Goal: Information Seeking & Learning: Learn about a topic

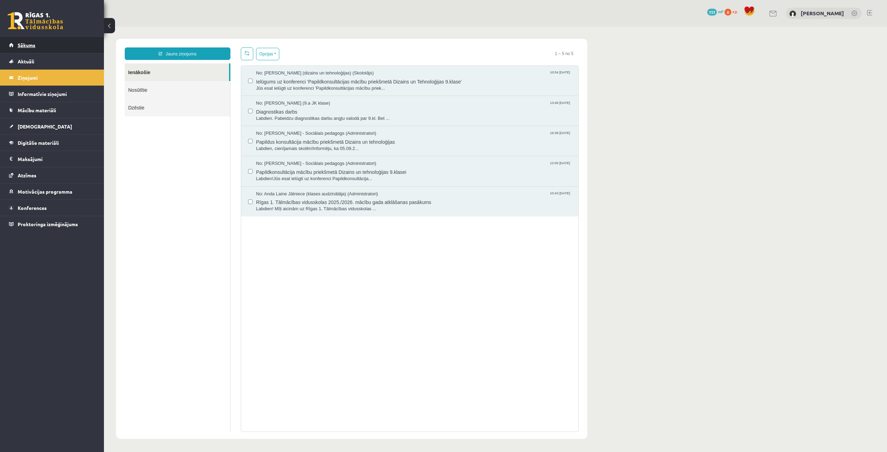
click at [59, 47] on link "Sākums" at bounding box center [52, 45] width 86 height 16
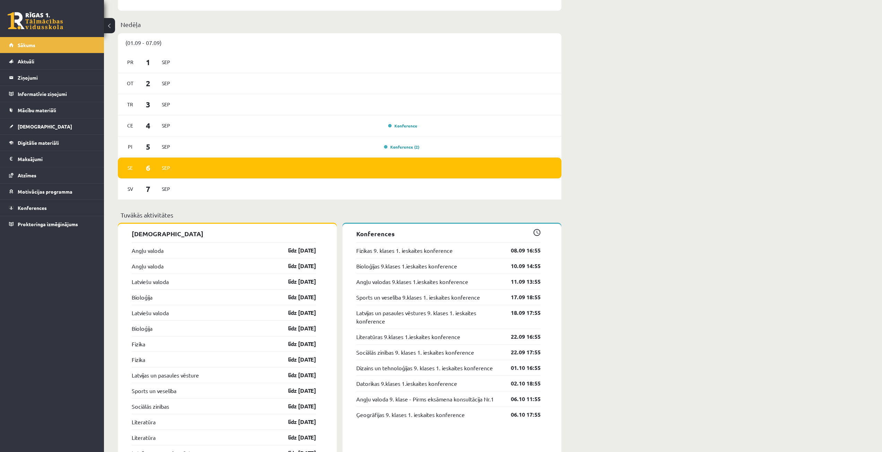
scroll to position [554, 0]
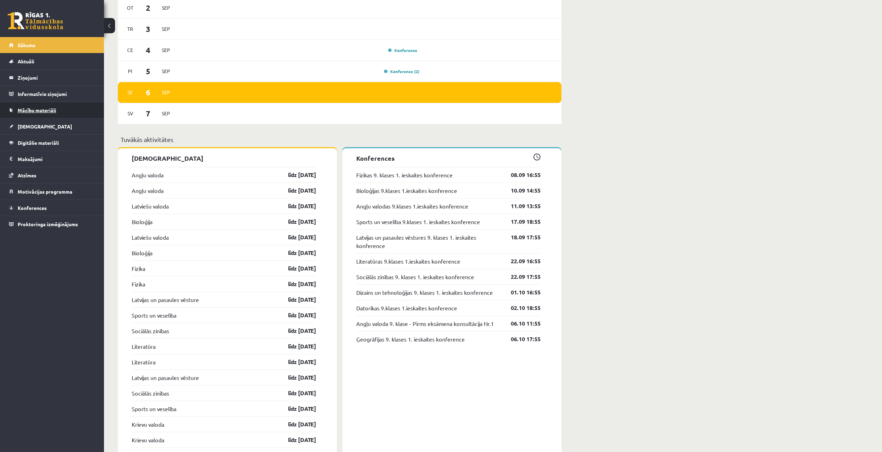
click at [73, 111] on link "Mācību materiāli" at bounding box center [52, 110] width 86 height 16
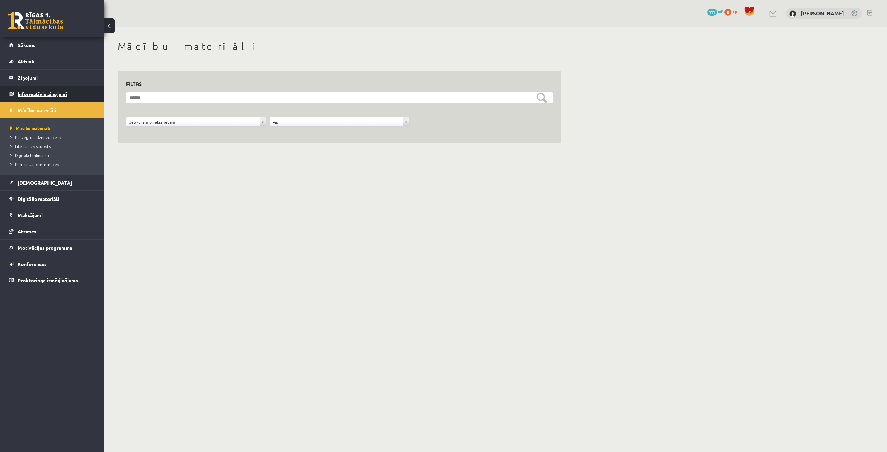
click at [65, 89] on legend "Informatīvie ziņojumi 0" at bounding box center [57, 94] width 78 height 16
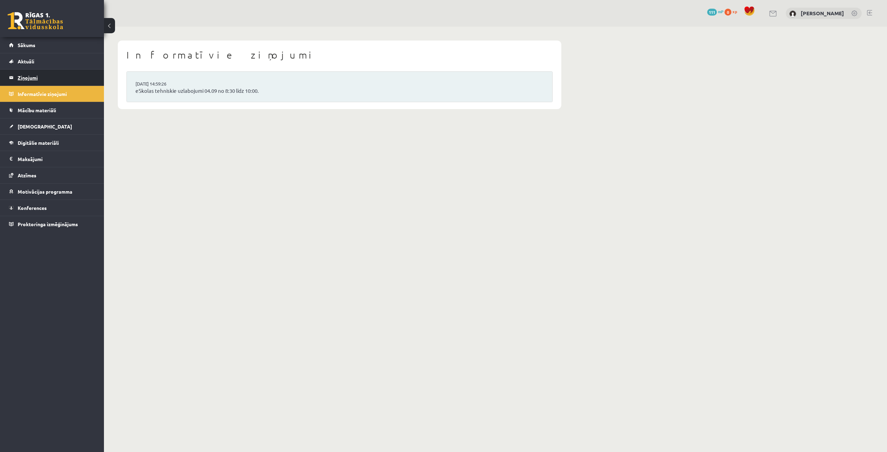
click at [63, 78] on legend "Ziņojumi 0" at bounding box center [57, 78] width 78 height 16
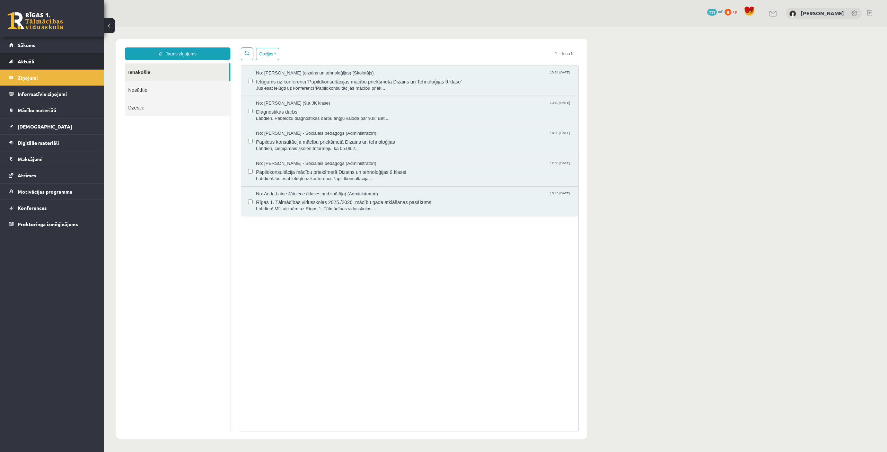
click at [56, 63] on link "Aktuāli" at bounding box center [52, 61] width 86 height 16
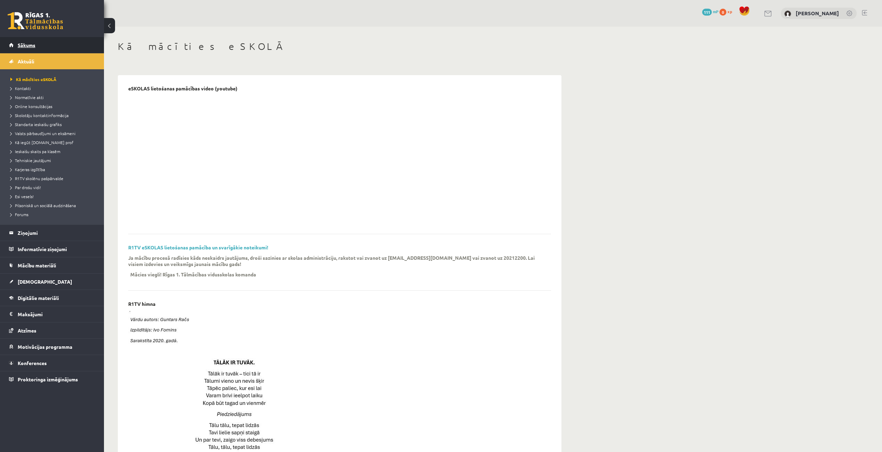
click at [60, 47] on link "Sākums" at bounding box center [52, 45] width 86 height 16
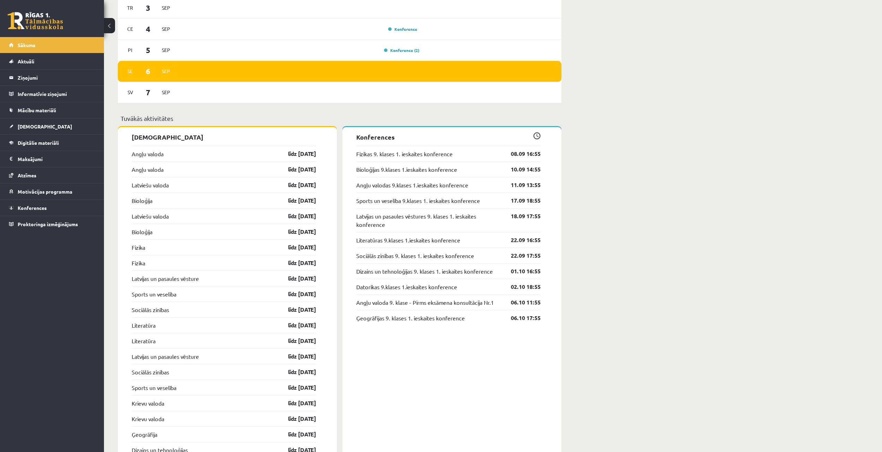
scroll to position [472, 0]
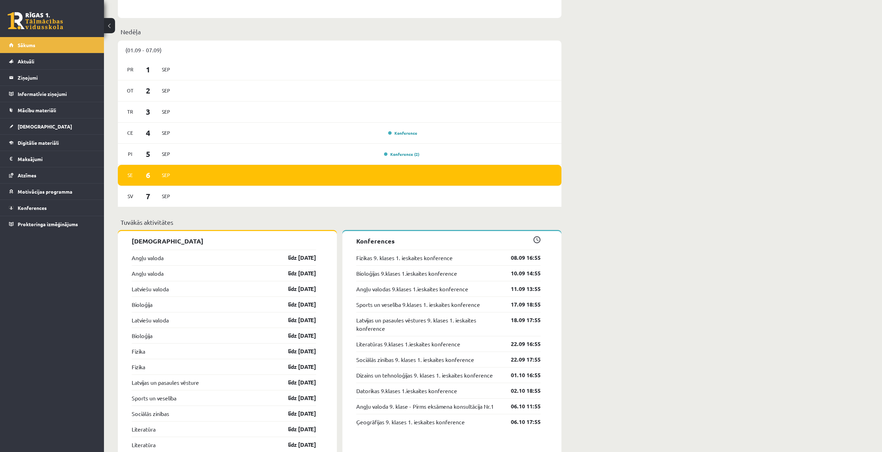
click at [536, 243] on span at bounding box center [536, 239] width 7 height 7
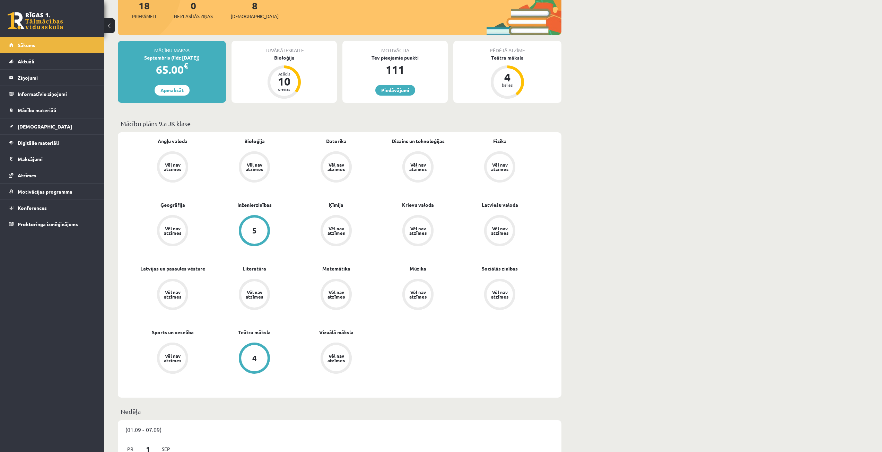
scroll to position [0, 0]
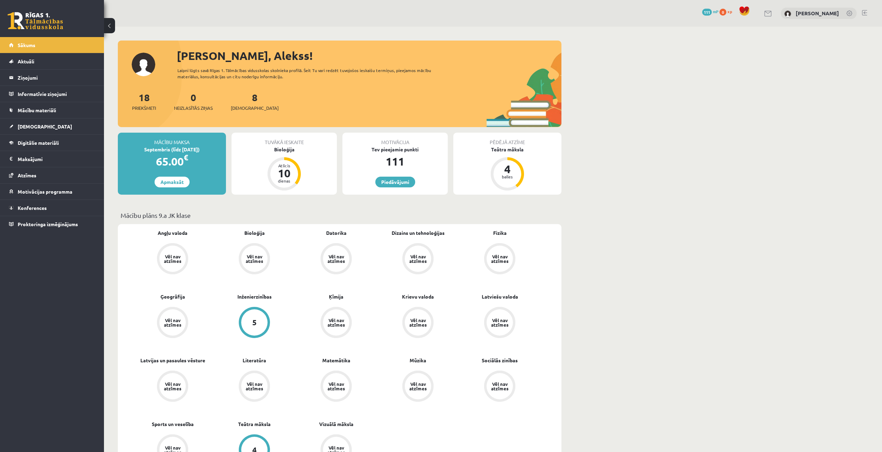
click at [728, 11] on span "xp" at bounding box center [729, 12] width 5 height 6
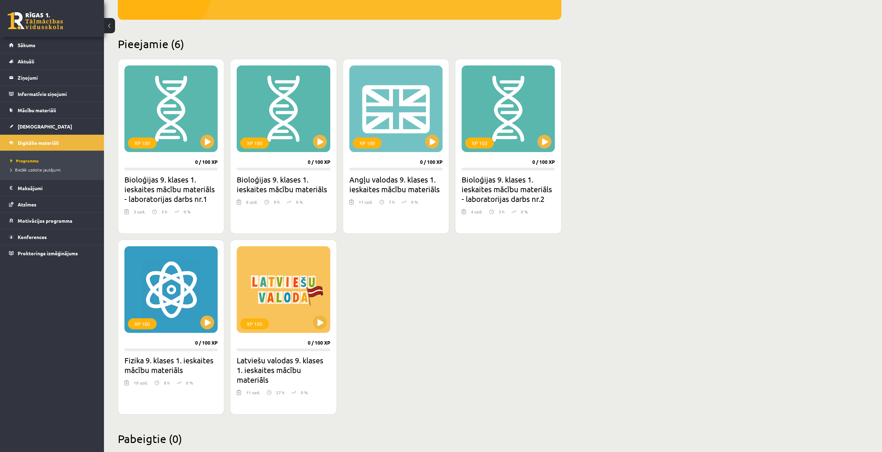
scroll to position [154, 0]
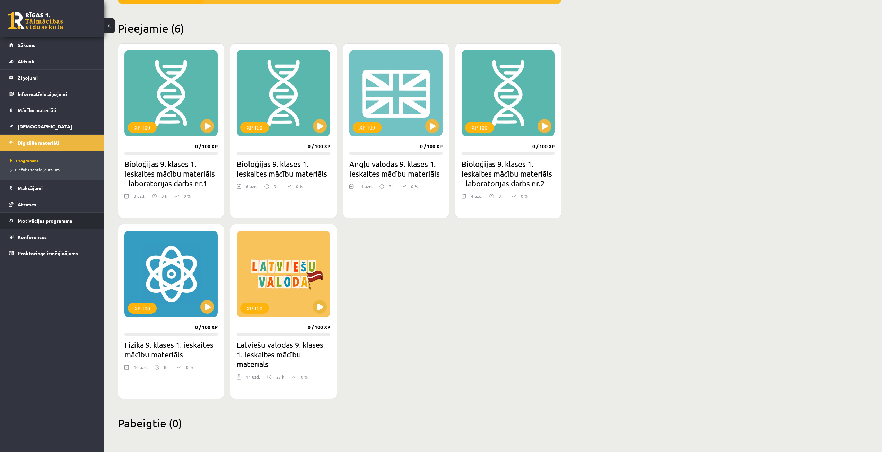
click at [62, 216] on link "Motivācijas programma" at bounding box center [52, 221] width 86 height 16
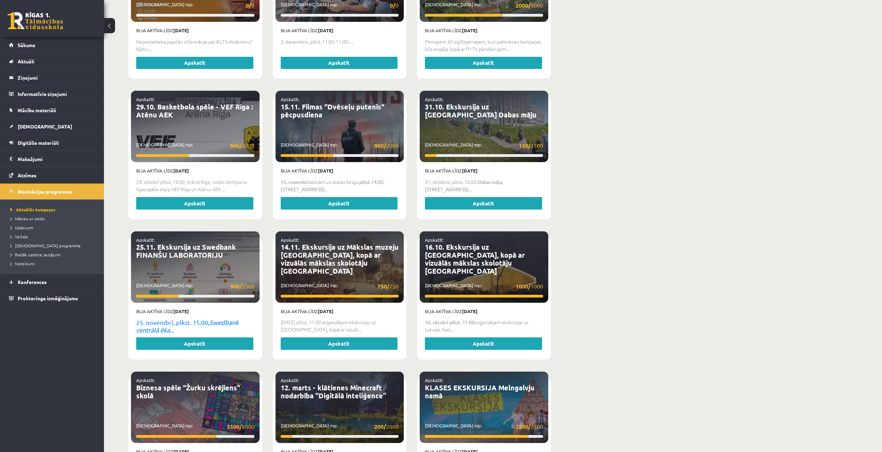
scroll to position [658, 0]
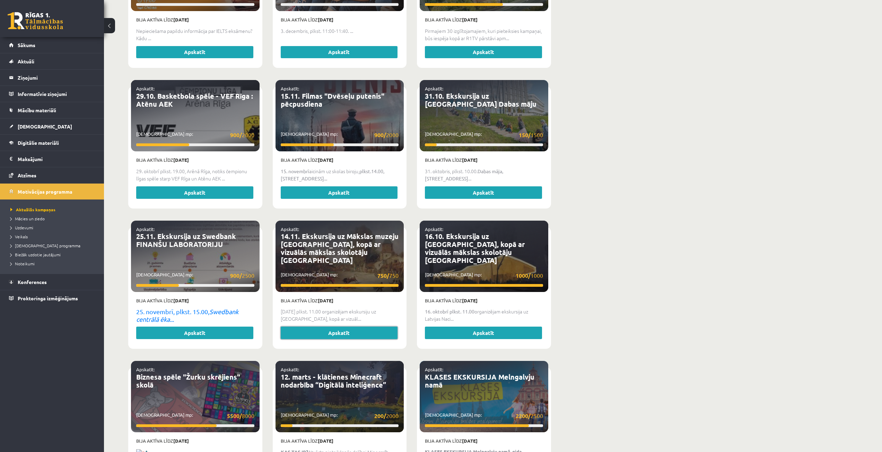
click at [320, 327] on link "Apskatīt" at bounding box center [339, 333] width 117 height 12
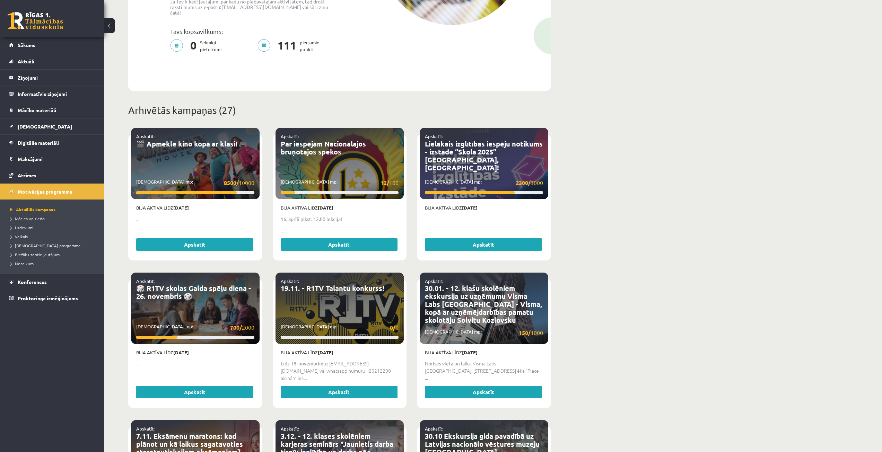
scroll to position [173, 0]
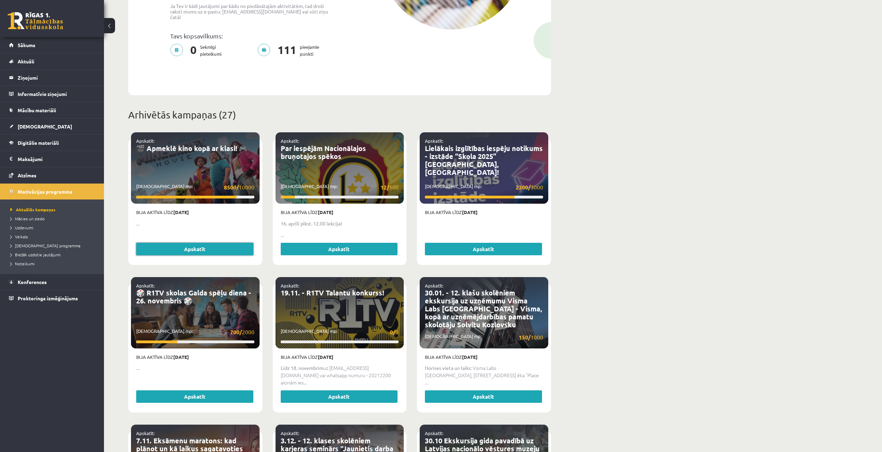
click at [180, 246] on link "Apskatīt" at bounding box center [194, 249] width 117 height 12
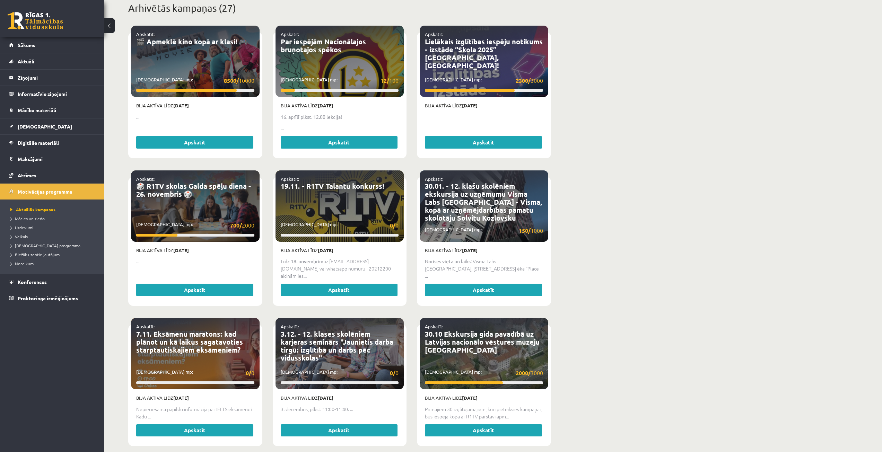
scroll to position [312, 0]
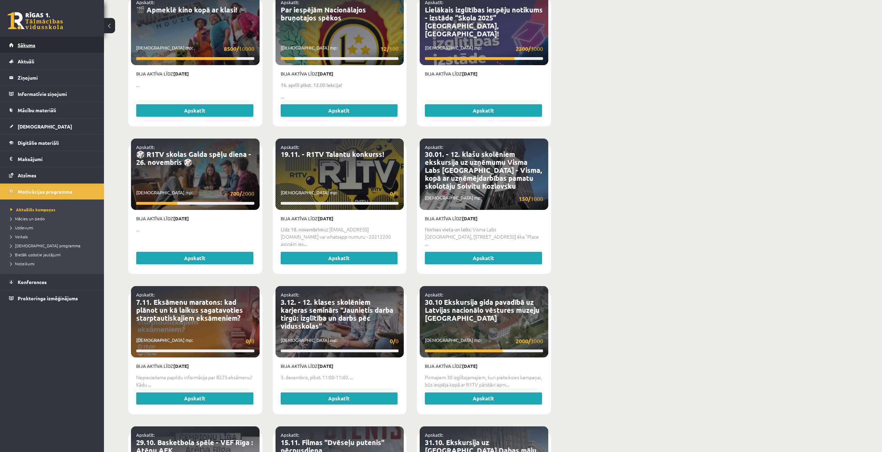
click at [39, 39] on link "Sākums" at bounding box center [52, 45] width 86 height 16
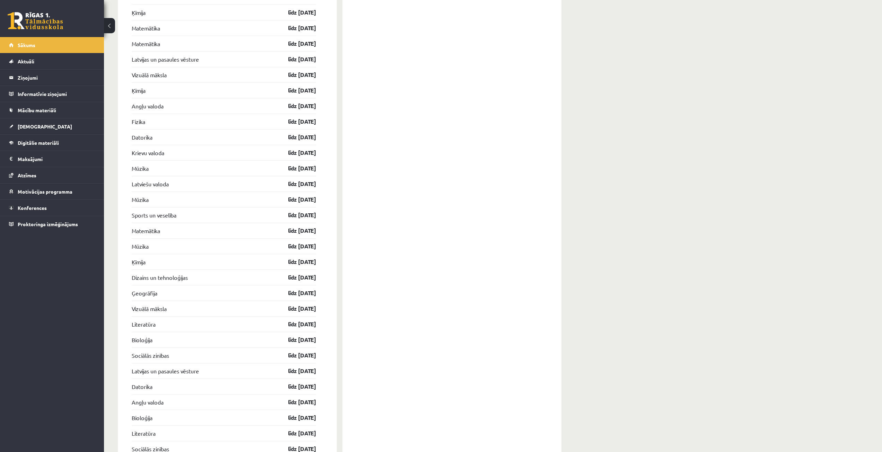
scroll to position [1095, 0]
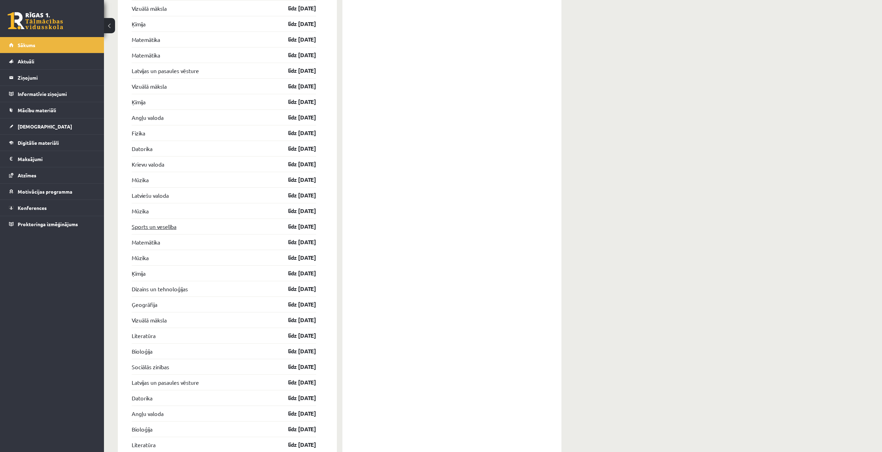
click at [163, 227] on link "Sports un veselība" at bounding box center [154, 226] width 45 height 8
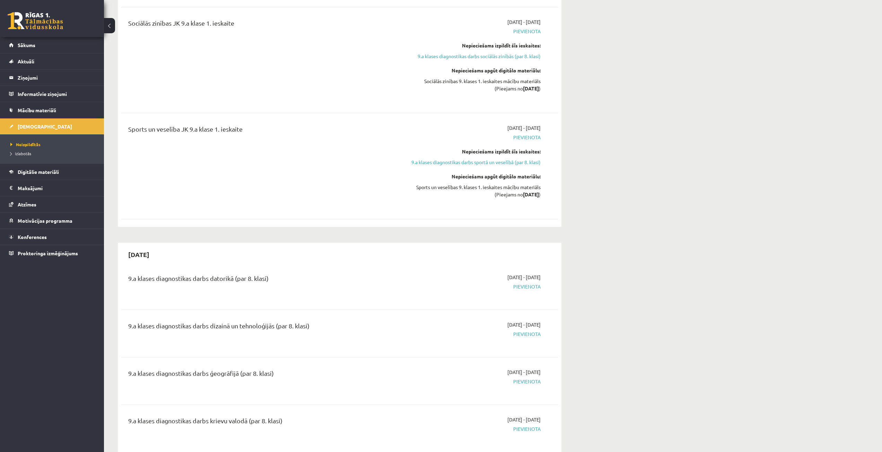
scroll to position [1144, 0]
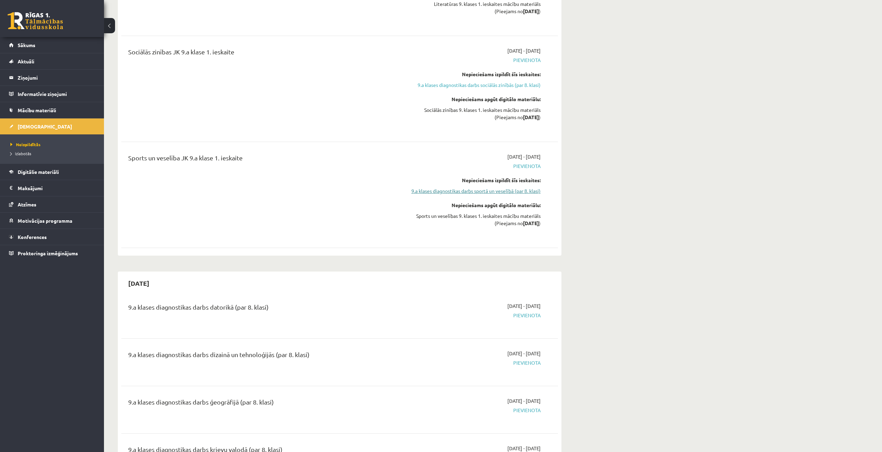
click at [503, 191] on link "9.a klases diagnostikas darbs sportā un veselībā (par 8. klasi)" at bounding box center [475, 190] width 131 height 7
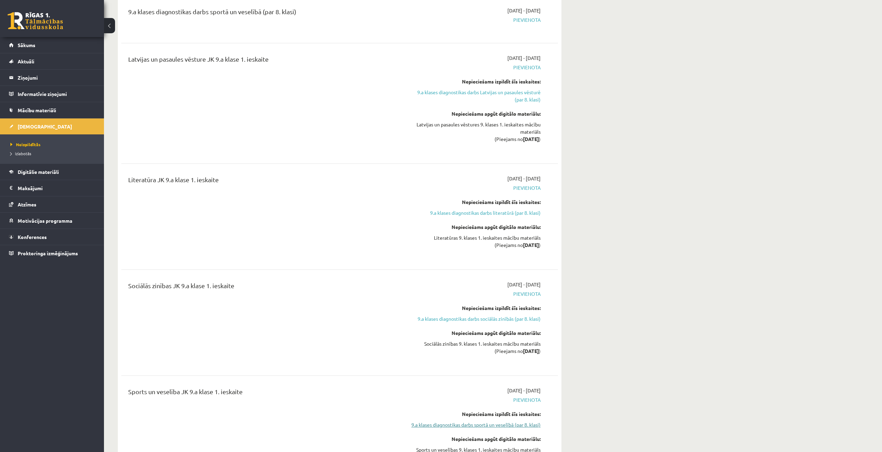
click at [502, 423] on link "9.a klases diagnostikas darbs sportā un veselībā (par 8. klasi)" at bounding box center [475, 424] width 131 height 7
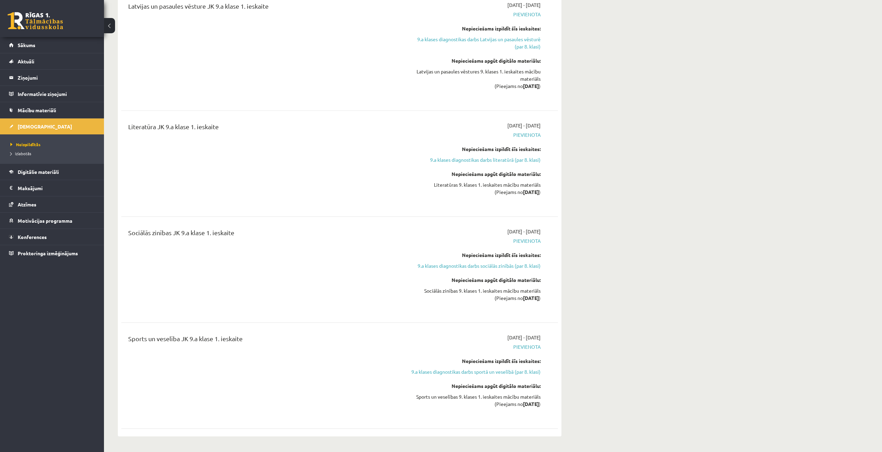
scroll to position [979, 0]
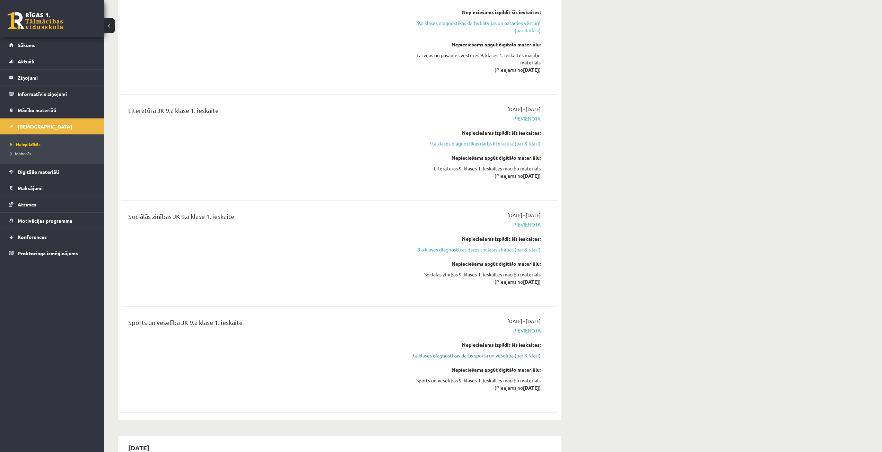
click at [517, 359] on link "9.a klases diagnostikas darbs sportā un veselībā (par 8. klasi)" at bounding box center [475, 355] width 131 height 7
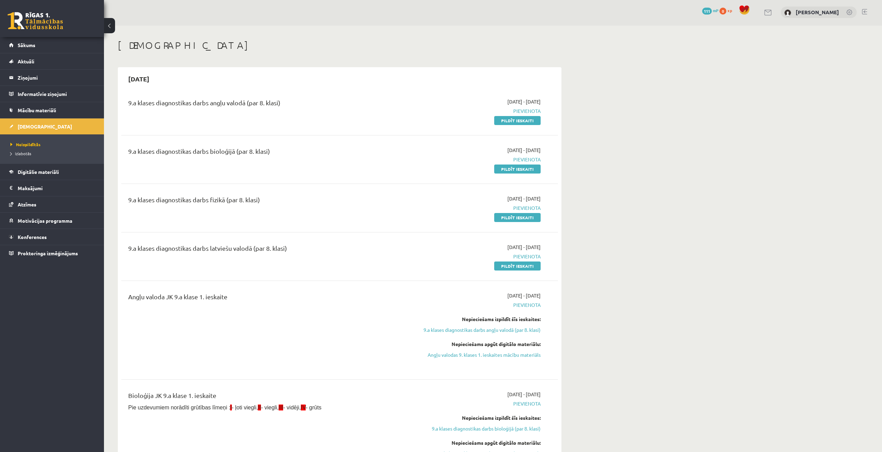
scroll to position [0, 0]
click at [29, 45] on span "Sākums" at bounding box center [27, 45] width 18 height 6
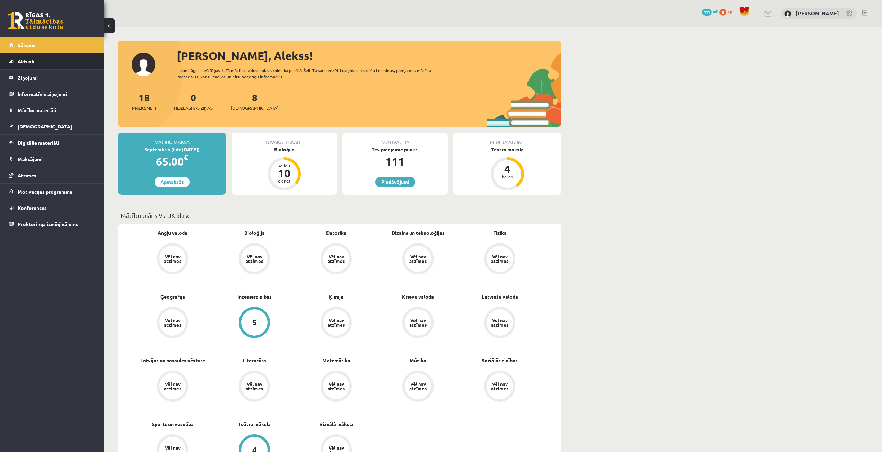
click at [31, 63] on span "Aktuāli" at bounding box center [26, 61] width 17 height 6
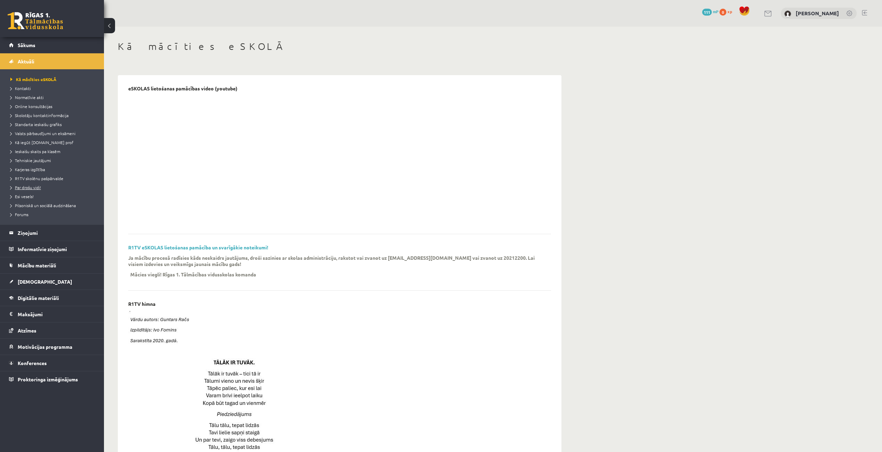
scroll to position [35, 0]
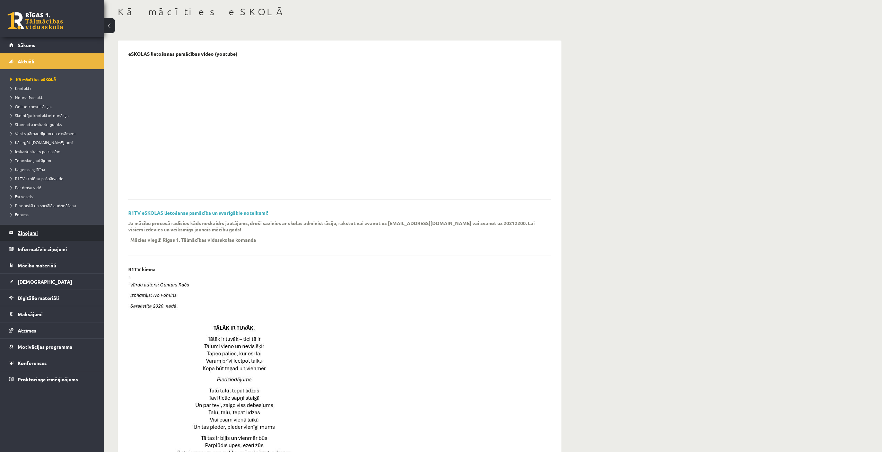
click at [42, 233] on legend "Ziņojumi 0" at bounding box center [57, 233] width 78 height 16
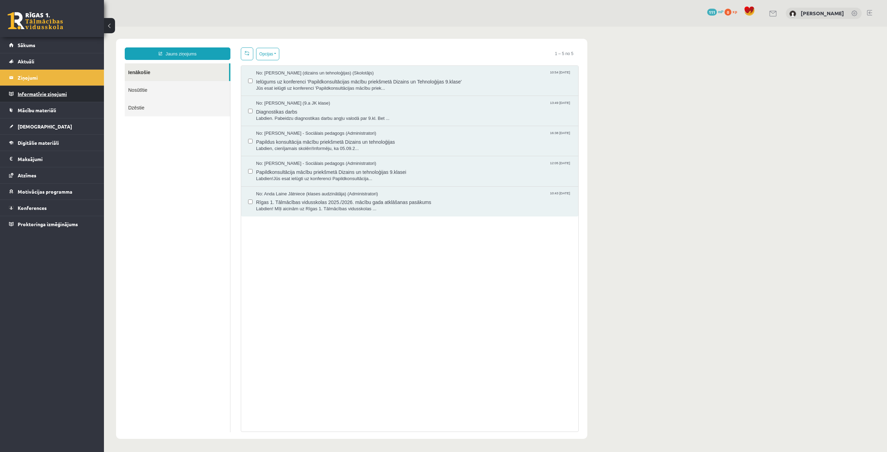
click at [48, 91] on legend "Informatīvie ziņojumi 0" at bounding box center [57, 94] width 78 height 16
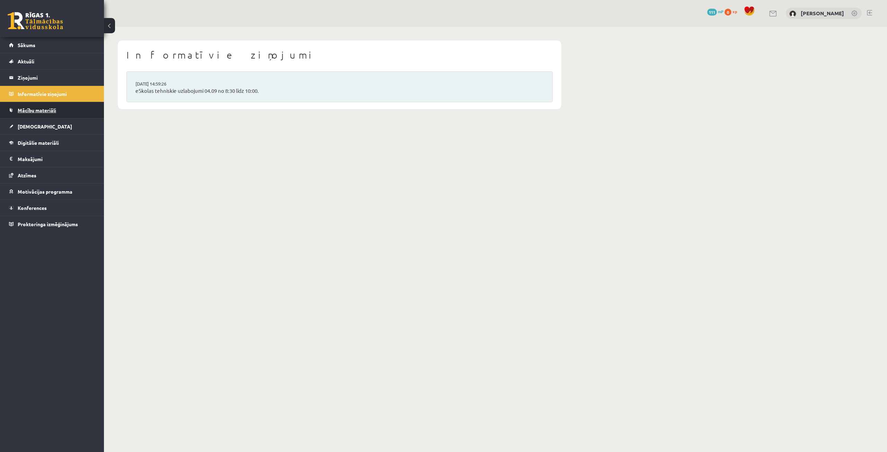
click at [45, 112] on span "Mācību materiāli" at bounding box center [37, 110] width 38 height 6
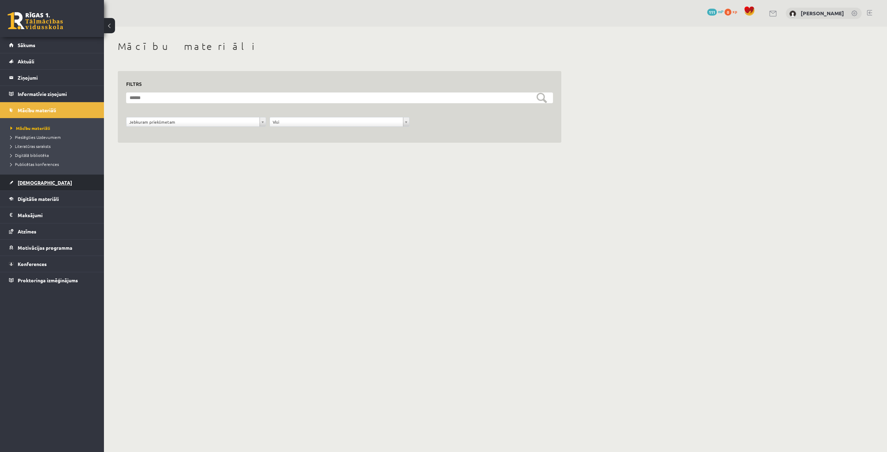
click at [44, 180] on link "[DEMOGRAPHIC_DATA]" at bounding box center [52, 183] width 86 height 16
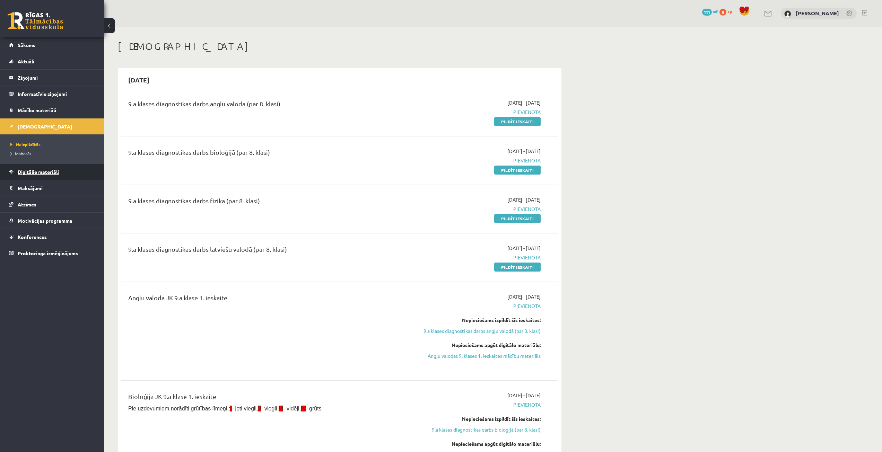
click at [40, 166] on link "Digitālie materiāli" at bounding box center [52, 172] width 86 height 16
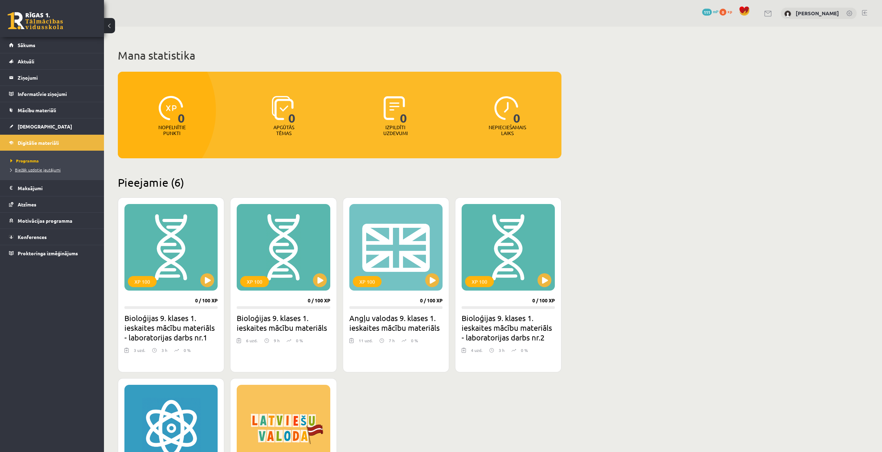
click at [41, 170] on span "Biežāk uzdotie jautājumi" at bounding box center [35, 170] width 50 height 6
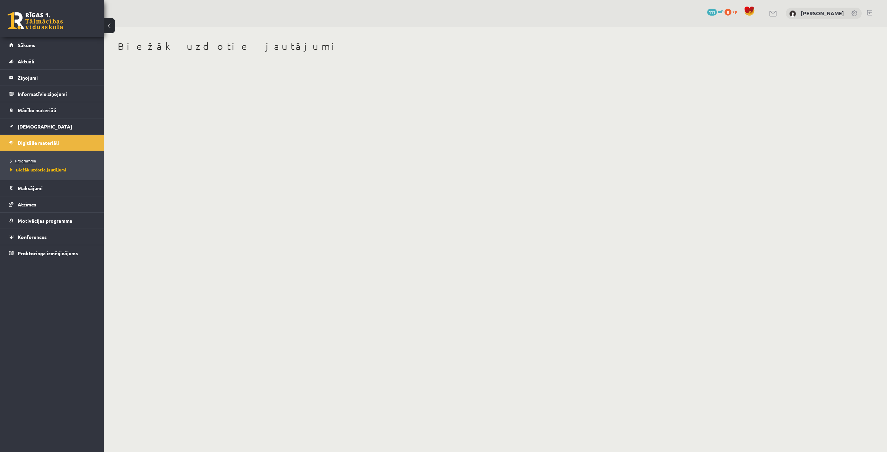
click at [32, 163] on link "Programma" at bounding box center [53, 161] width 87 height 6
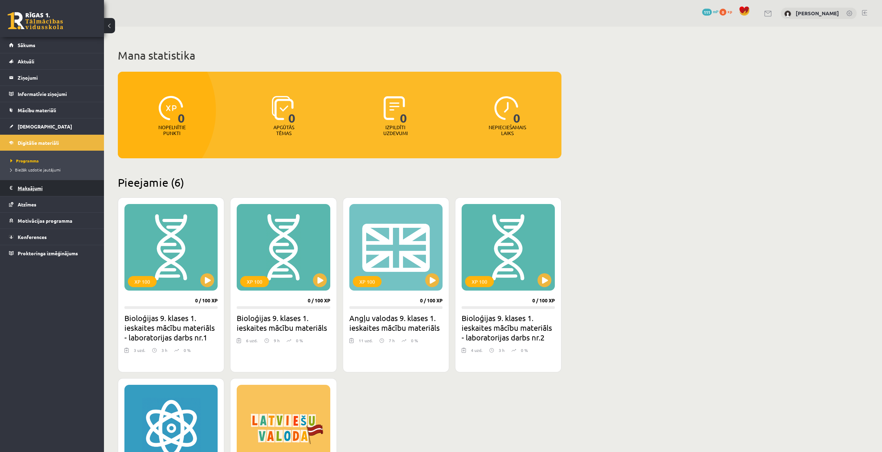
click at [35, 185] on legend "Maksājumi 0" at bounding box center [57, 188] width 78 height 16
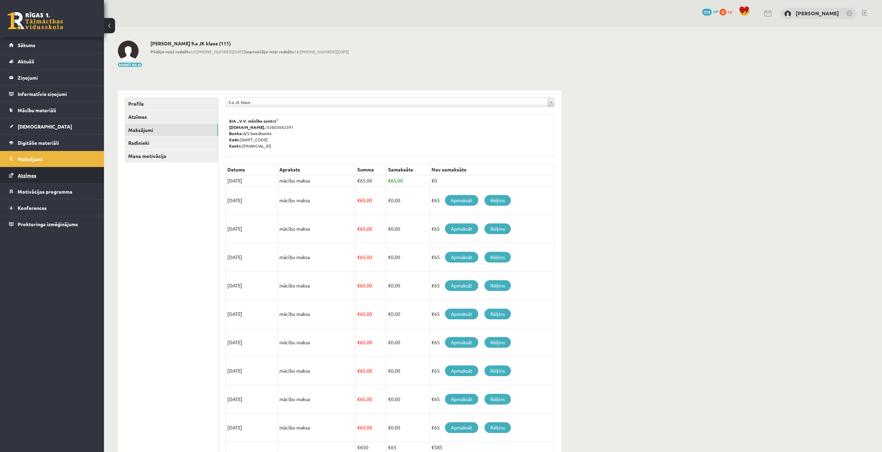
click at [47, 176] on link "Atzīmes" at bounding box center [52, 175] width 86 height 16
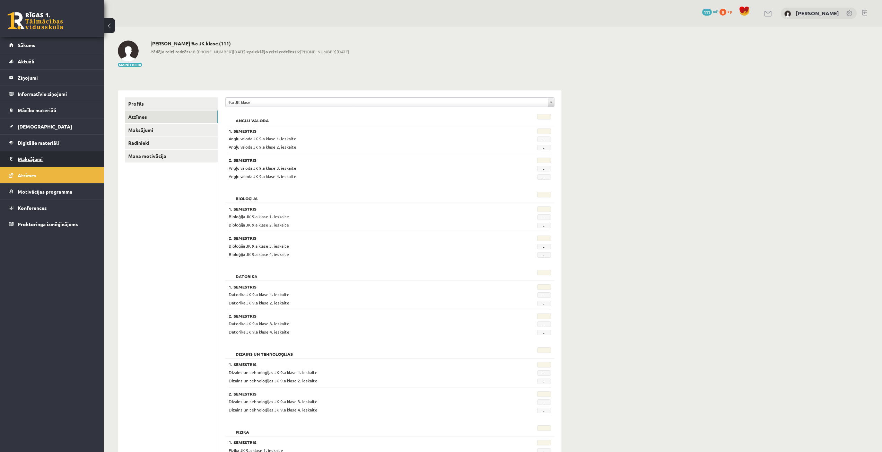
click at [48, 159] on legend "Maksājumi 0" at bounding box center [57, 159] width 78 height 16
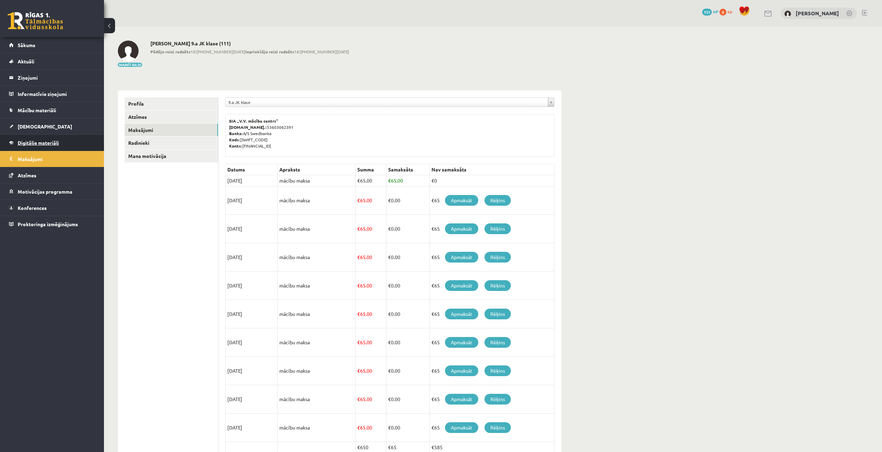
click at [51, 141] on span "Digitālie materiāli" at bounding box center [38, 143] width 41 height 6
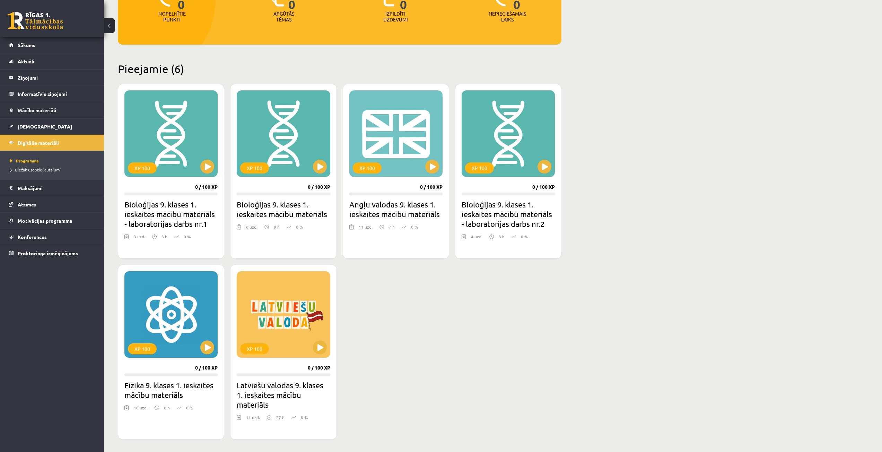
scroll to position [154, 0]
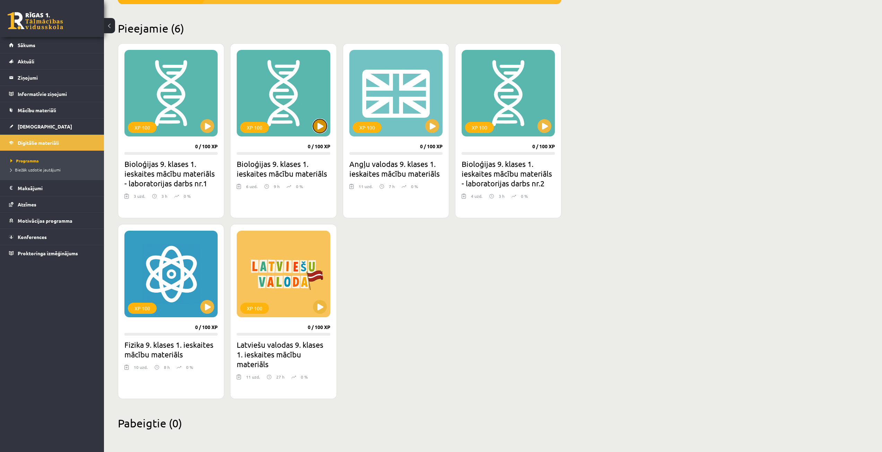
click at [321, 129] on button at bounding box center [320, 126] width 14 height 14
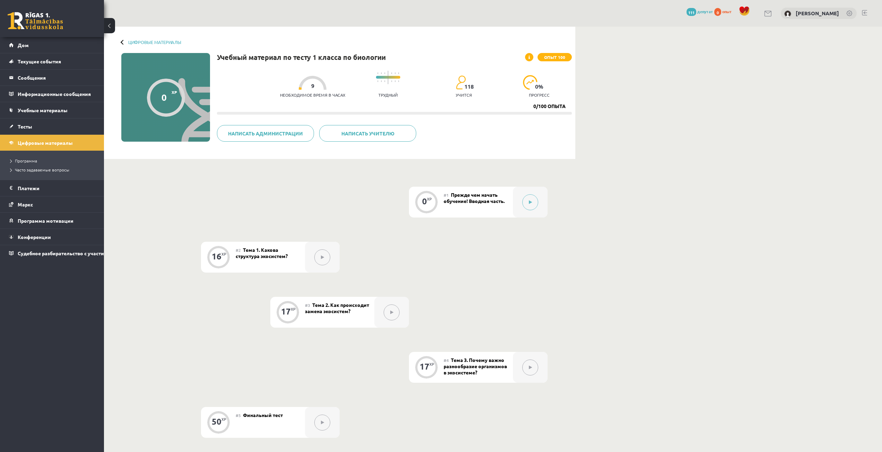
click at [373, 219] on div "0 XP #1 Прежде чем начать обучение! Вводная часть. 16 XP #2 Тема 1. Какова стру…" at bounding box center [340, 340] width 416 height 306
click at [530, 59] on icon at bounding box center [528, 57] width 1 height 4
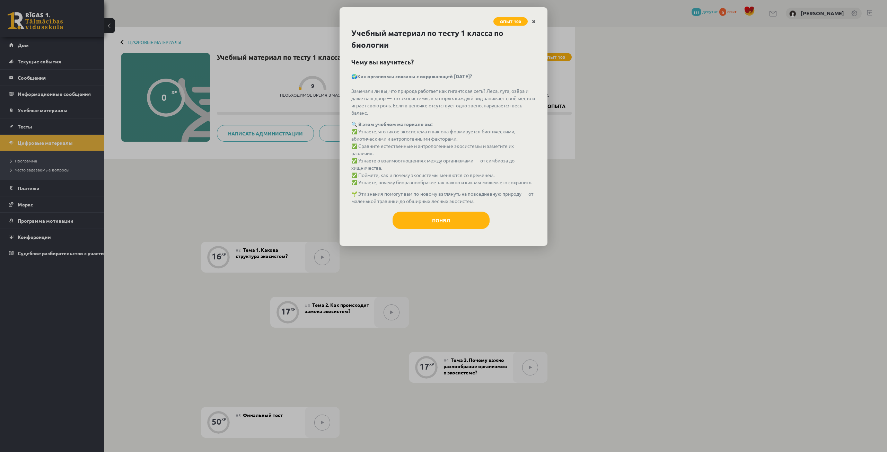
click at [533, 20] on icon "Закрывать" at bounding box center [534, 21] width 4 height 5
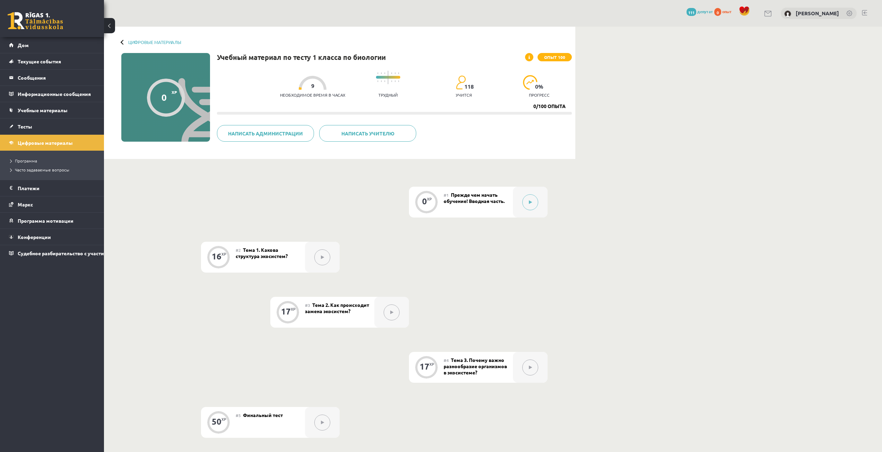
click at [123, 41] on div at bounding box center [123, 42] width 5 height 5
click at [122, 45] on div "Цифровые материалы 0 XP Опыт 100 0/100 опыта Учебный материал по тесту 1 класса…" at bounding box center [339, 93] width 471 height 132
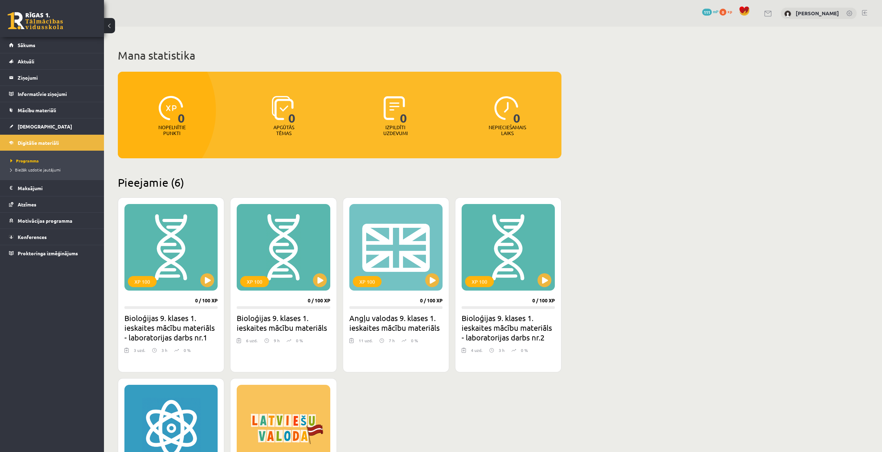
scroll to position [154, 0]
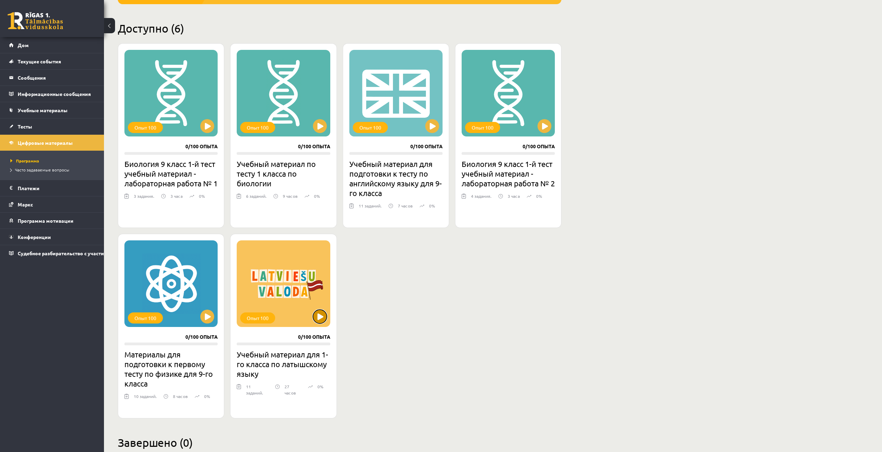
click at [319, 311] on button at bounding box center [320, 317] width 14 height 14
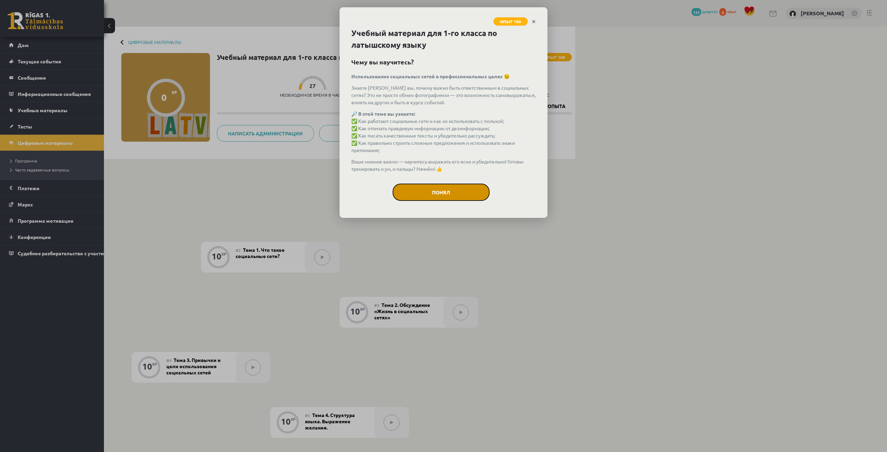
click at [451, 190] on button "Понял" at bounding box center [441, 192] width 97 height 17
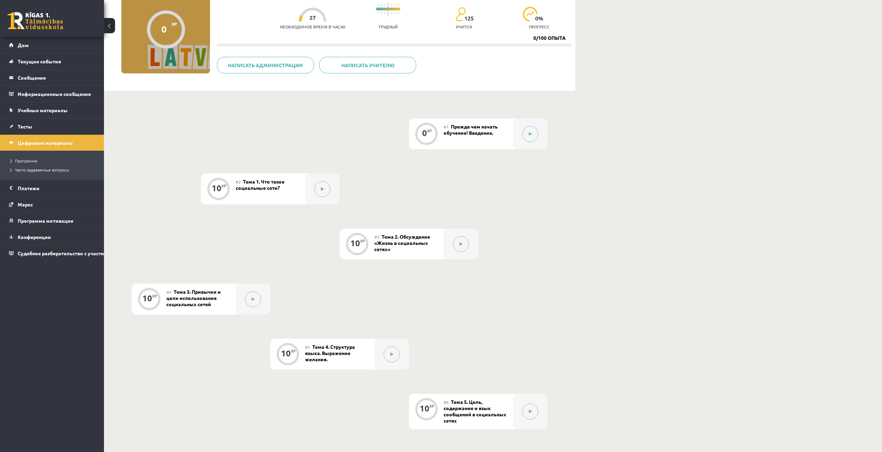
scroll to position [139, 0]
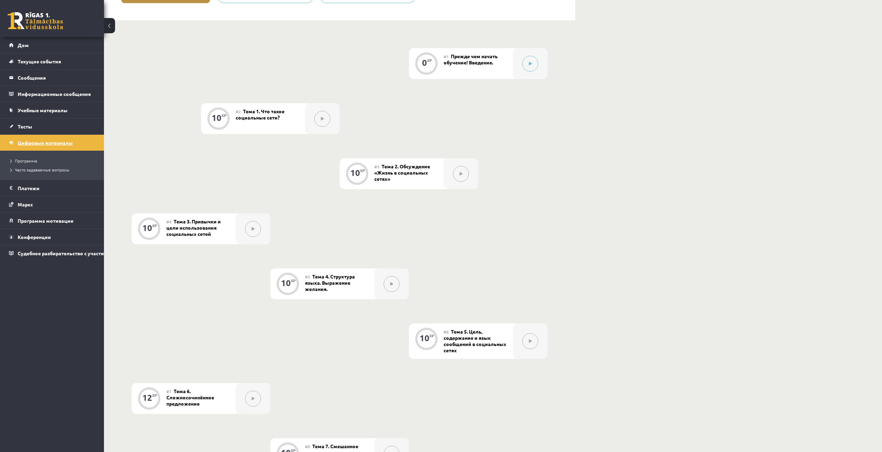
click at [66, 143] on font "Цифровые материалы" at bounding box center [45, 143] width 55 height 6
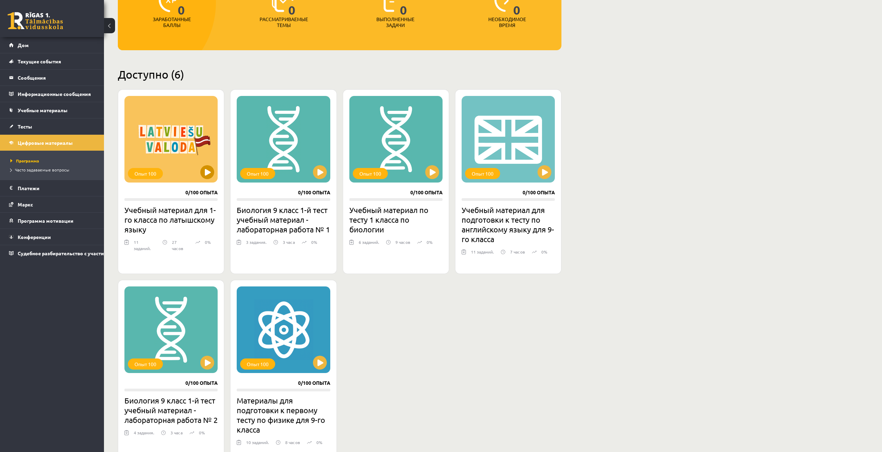
scroll to position [173, 0]
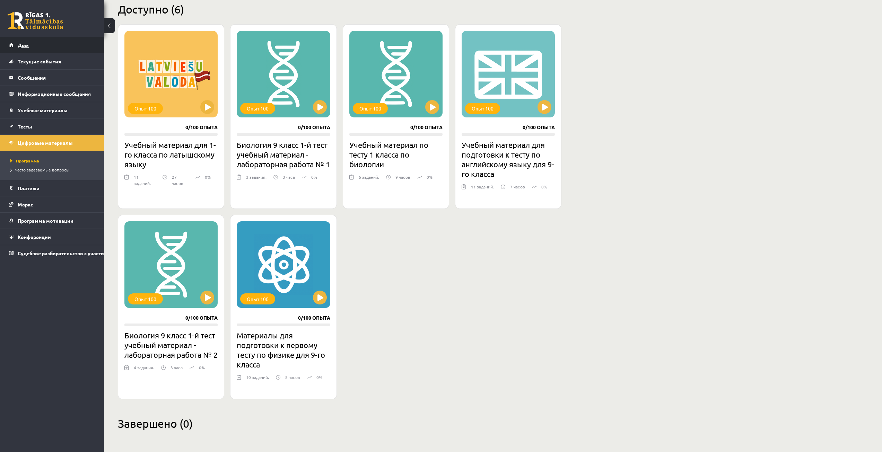
click at [57, 48] on link "Дом" at bounding box center [52, 45] width 86 height 16
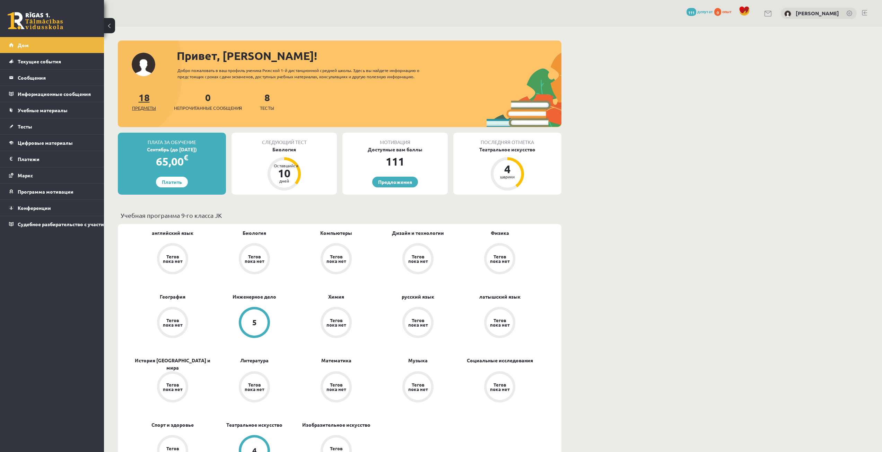
click at [146, 100] on font "18" at bounding box center [144, 97] width 11 height 12
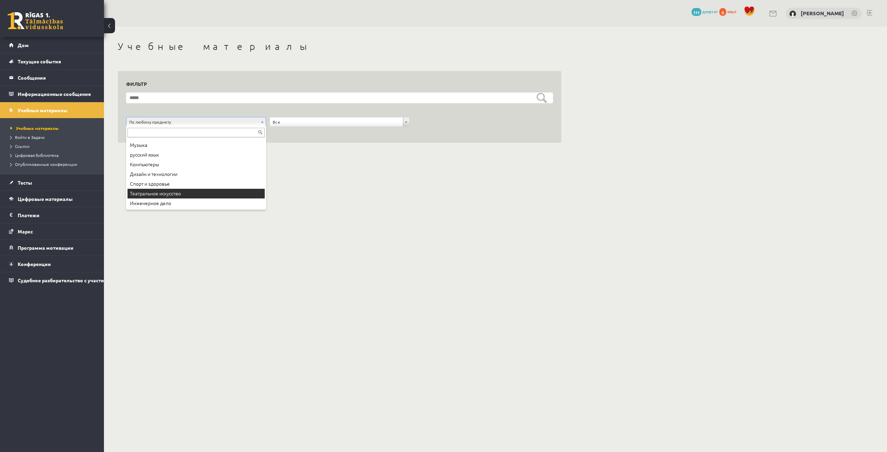
scroll to position [2, 0]
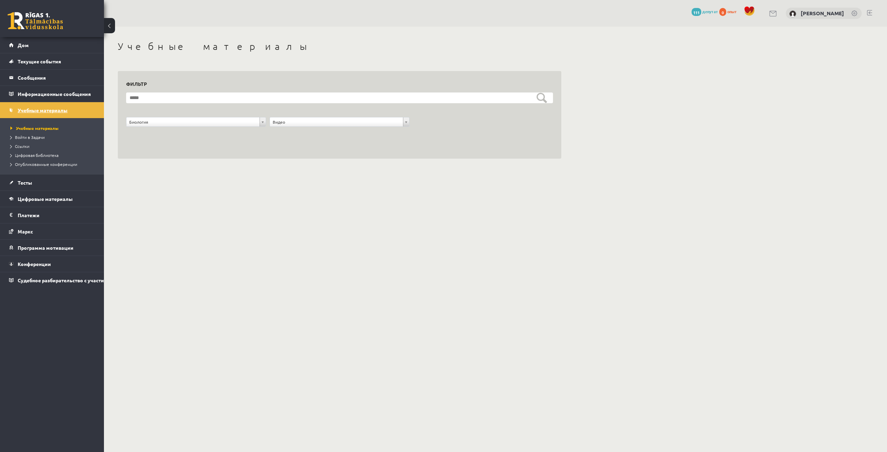
click at [88, 113] on link "Учебные материалы" at bounding box center [52, 110] width 86 height 16
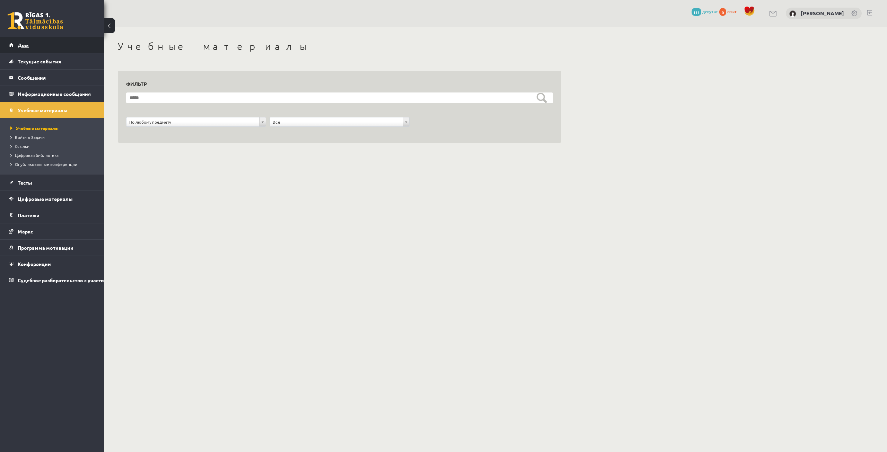
click at [49, 43] on link "Дом" at bounding box center [52, 45] width 86 height 16
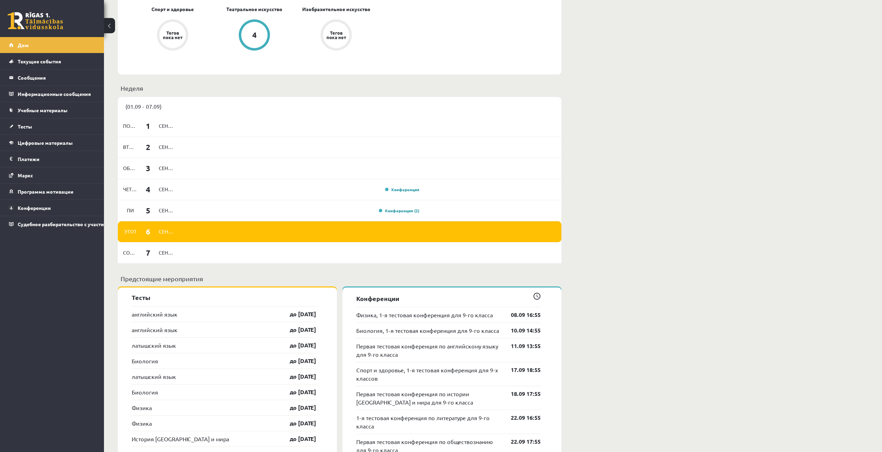
scroll to position [451, 0]
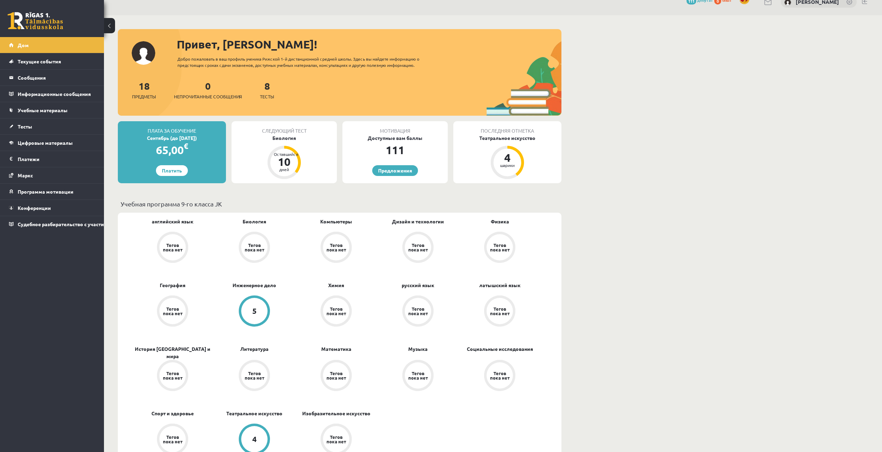
scroll to position [0, 0]
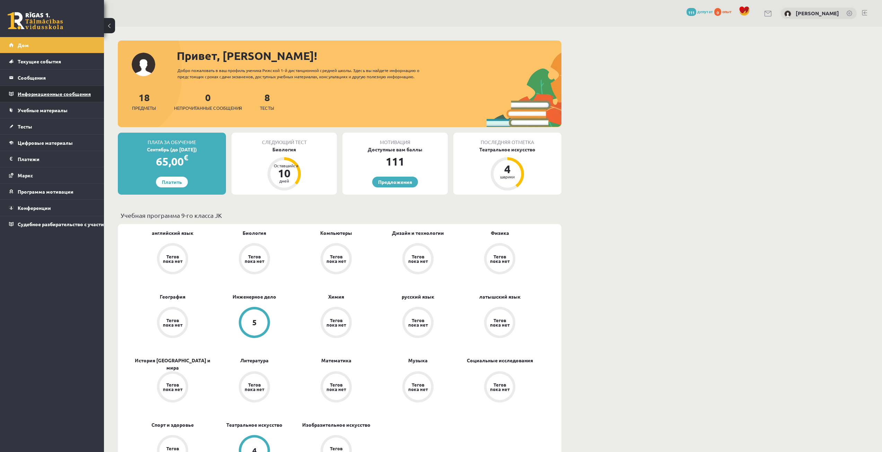
click at [75, 92] on font "Информационные сообщения" at bounding box center [54, 94] width 73 height 6
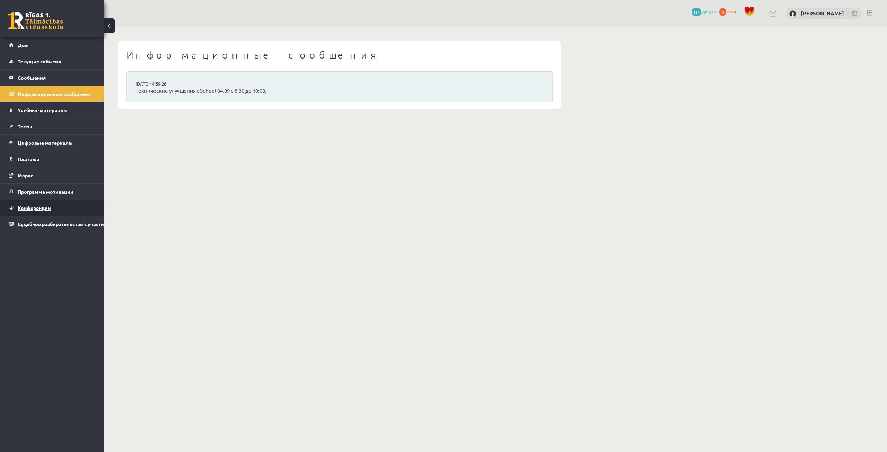
click at [40, 207] on font "Конференции" at bounding box center [34, 208] width 33 height 6
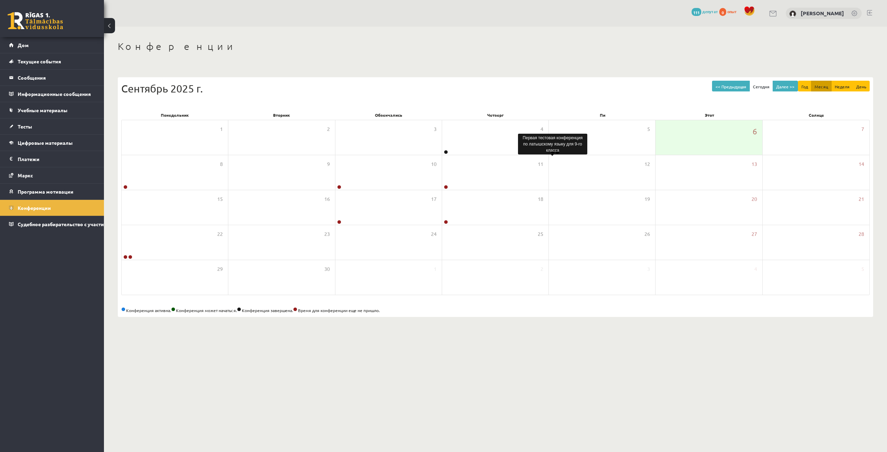
click at [553, 152] on body "0 Подарки 111 депутат 0 опыт Алекс Козловский Дом Текущие события Как учиться в…" at bounding box center [443, 226] width 887 height 452
click at [561, 189] on div "12" at bounding box center [602, 172] width 106 height 35
click at [778, 82] on button "Далее >>" at bounding box center [785, 86] width 25 height 11
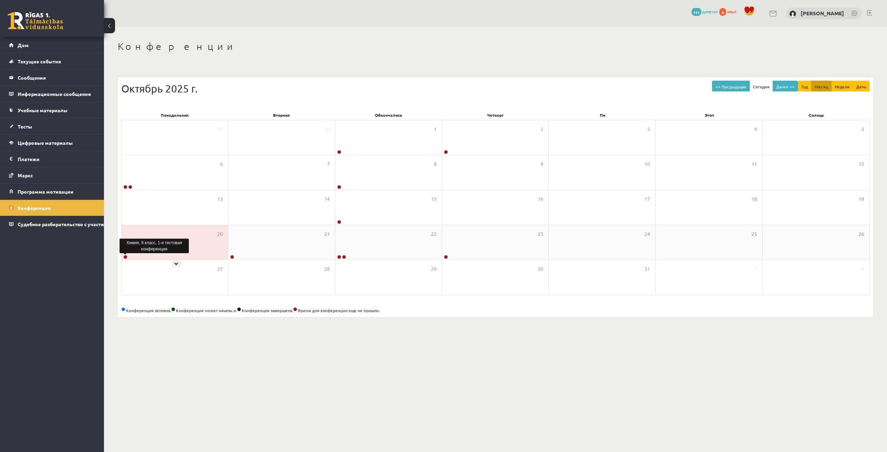
click at [126, 256] on link at bounding box center [125, 257] width 4 height 4
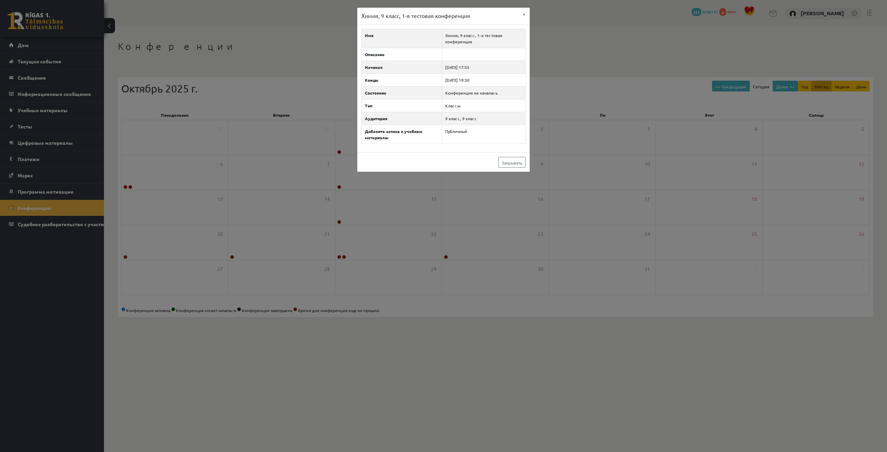
click at [338, 268] on div "Химия, 9 класс, 1-я тестовая конференция × Имя Химия, 9 класс, 1-я тестовая кон…" at bounding box center [443, 226] width 887 height 452
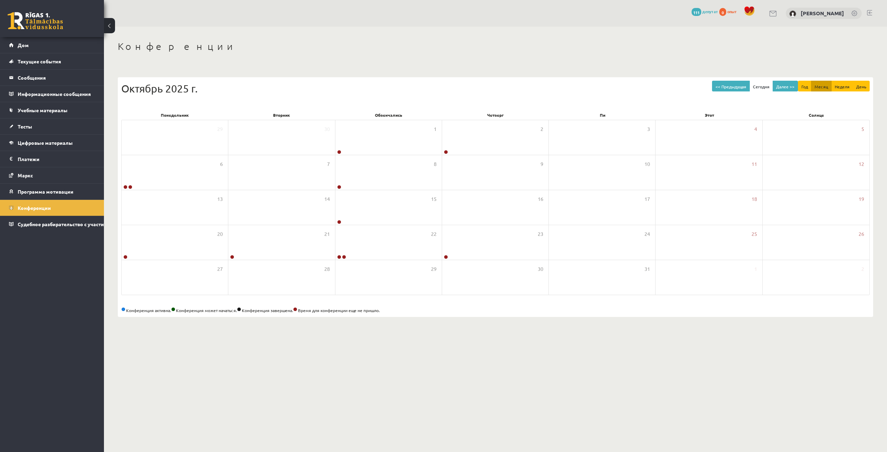
click at [230, 253] on div "Latvijas un pasaules vēstures 9. klases 2. ieskaites konference" at bounding box center [232, 246] width 69 height 18
click at [231, 255] on body "0 Подарки 111 депутат 0 опыт Алекс Козловский Дом Текущие события Как учиться в…" at bounding box center [443, 226] width 887 height 452
click at [240, 271] on div "28" at bounding box center [281, 277] width 106 height 35
click at [309, 252] on div "21" at bounding box center [281, 242] width 106 height 35
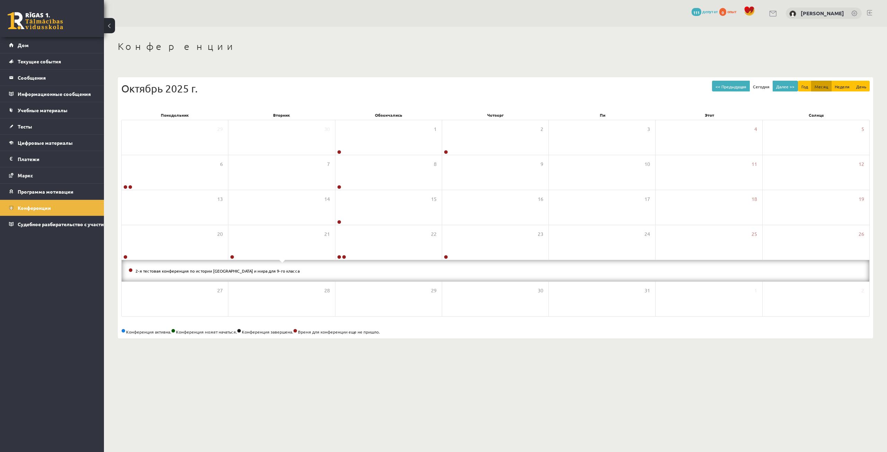
click at [199, 266] on div "2-я тестовая конференция по истории Латвии и мира для 9-го класса" at bounding box center [496, 270] width 748 height 21
click at [201, 269] on font "2-я тестовая конференция по истории Латвии и мира для 9-го класса" at bounding box center [217, 271] width 164 height 6
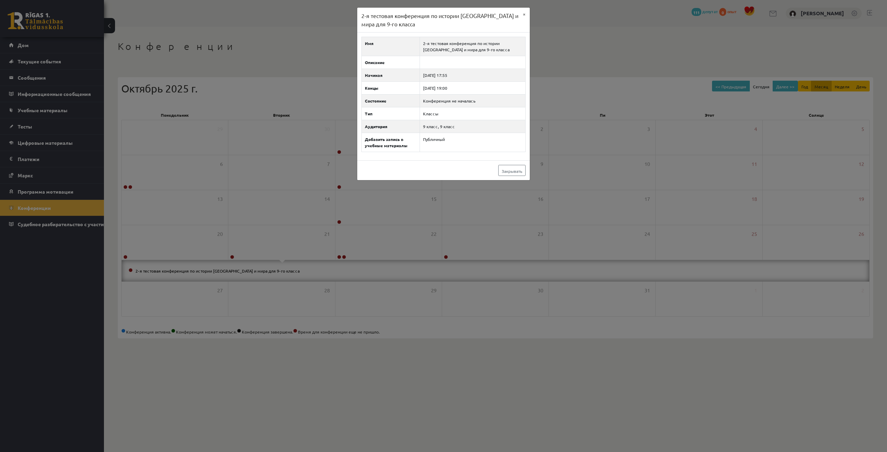
click at [397, 241] on div "2-я тестовая конференция по истории Латвии и мира для 9-го класса × Имя 2-я тес…" at bounding box center [443, 226] width 887 height 452
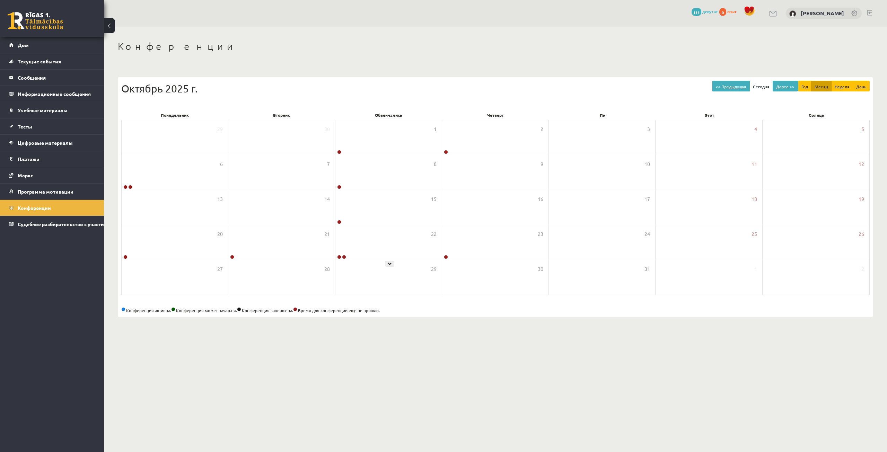
click at [397, 241] on div "22" at bounding box center [388, 242] width 106 height 35
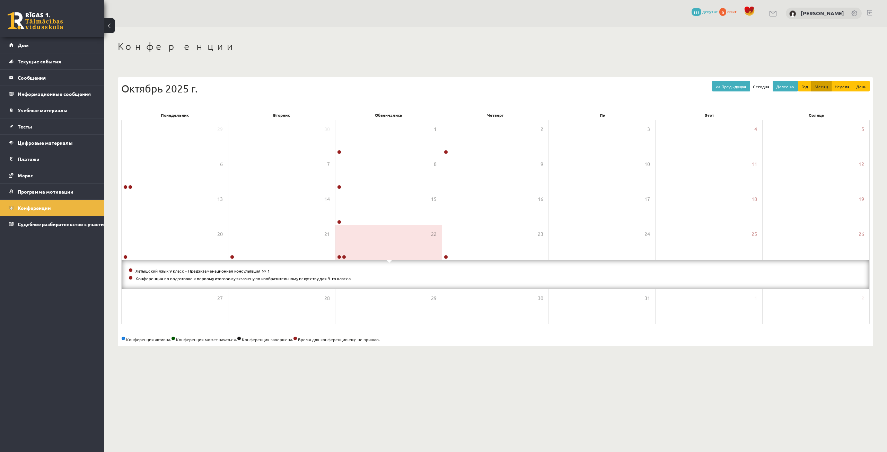
click at [180, 271] on font "Латышский язык 9 класс - Предэкзаменационная консультация № 1" at bounding box center [202, 271] width 134 height 6
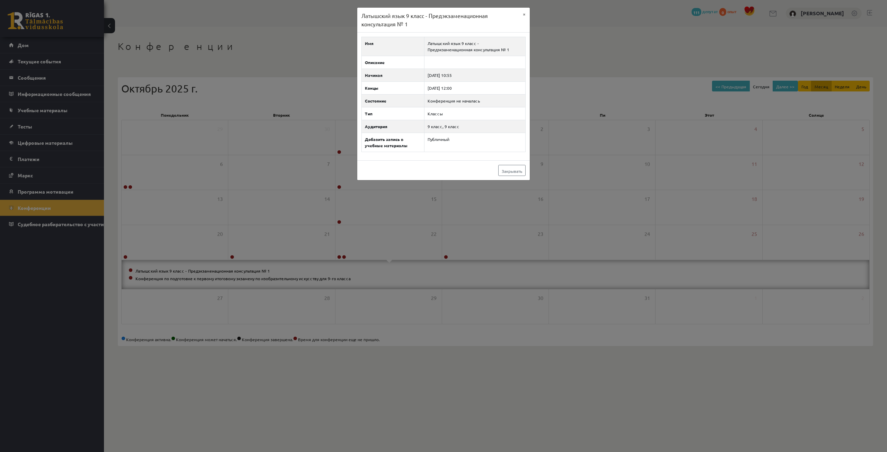
drag, startPoint x: 532, startPoint y: 270, endPoint x: 518, endPoint y: 259, distance: 17.5
click at [531, 268] on div "Латышский язык 9 класс - Предэкзаменационная консультация № 1 × Имя Латышский я…" at bounding box center [443, 226] width 887 height 452
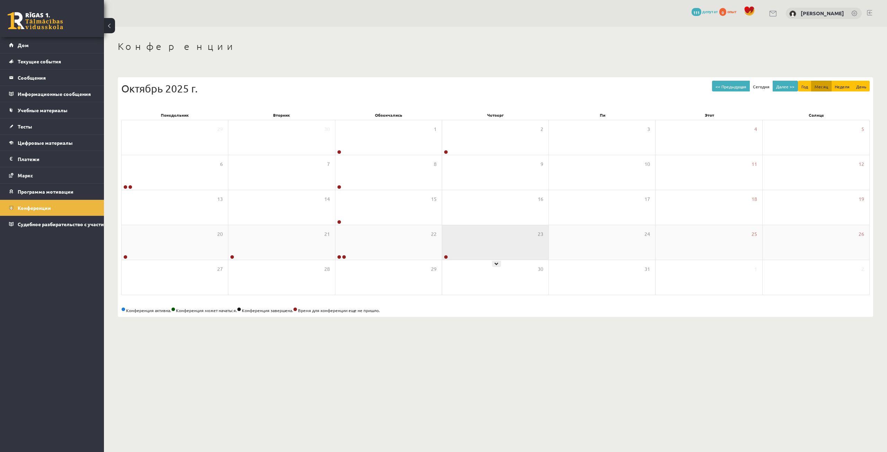
click at [510, 251] on div "23" at bounding box center [495, 242] width 106 height 35
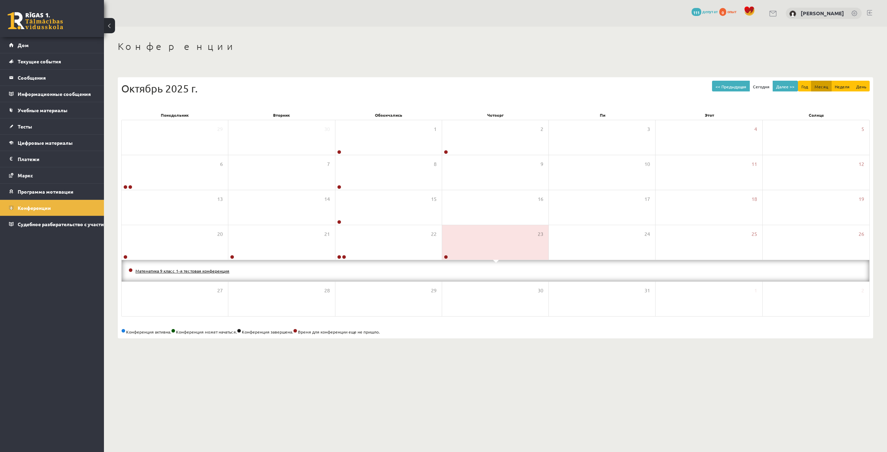
click at [211, 271] on font "Математика 9 класс 1-я тестовая конференция" at bounding box center [182, 271] width 94 height 6
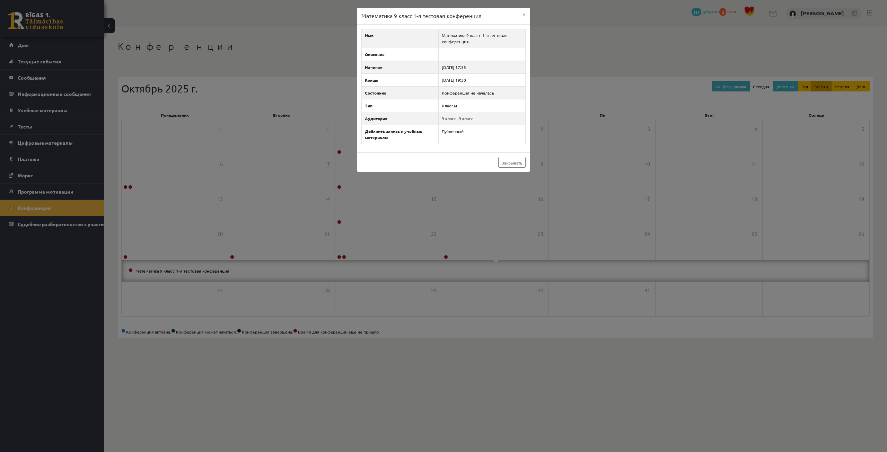
click at [234, 253] on div "Математика 9 класс 1-я тестовая конференция × Имя Математика 9 класс 1-я тестов…" at bounding box center [443, 226] width 887 height 452
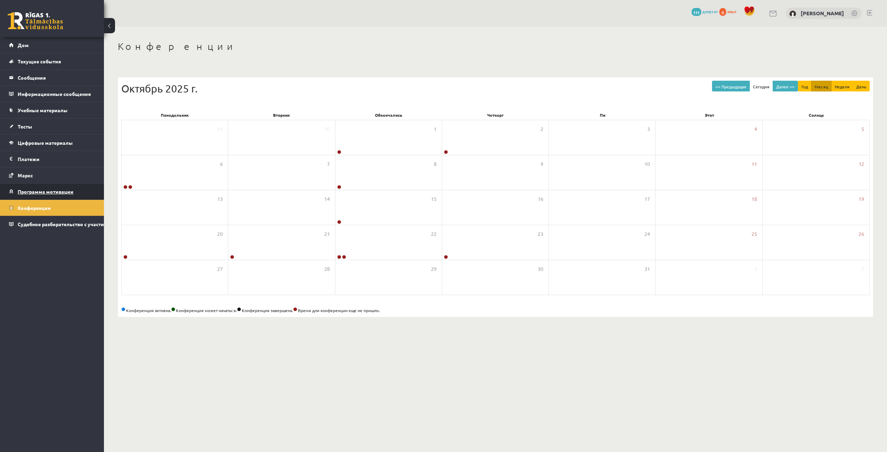
click at [62, 190] on font "Программа мотивации" at bounding box center [46, 192] width 56 height 6
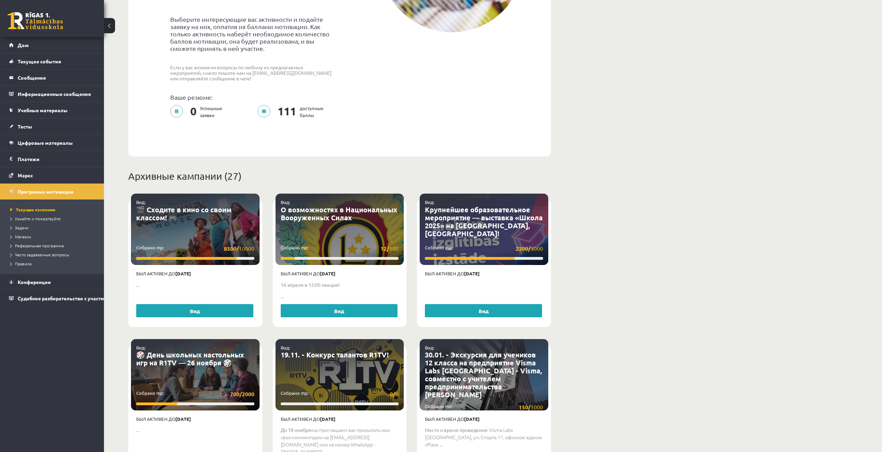
scroll to position [173, 0]
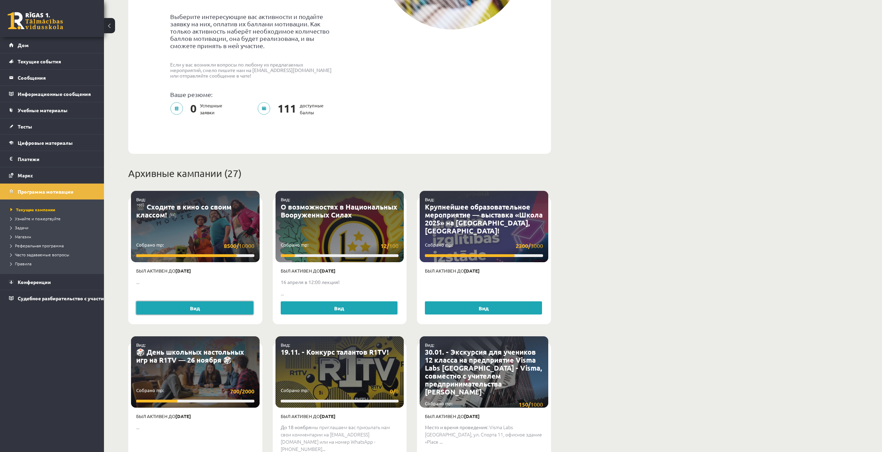
click at [237, 303] on link "Вид" at bounding box center [194, 307] width 117 height 13
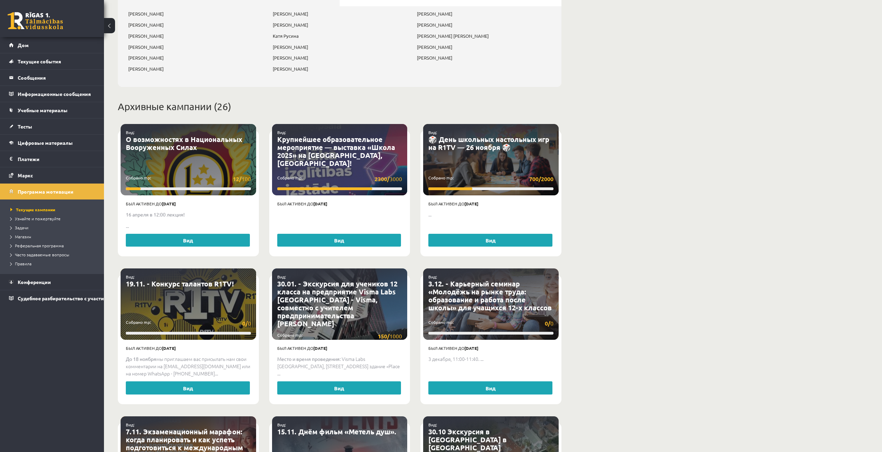
scroll to position [416, 0]
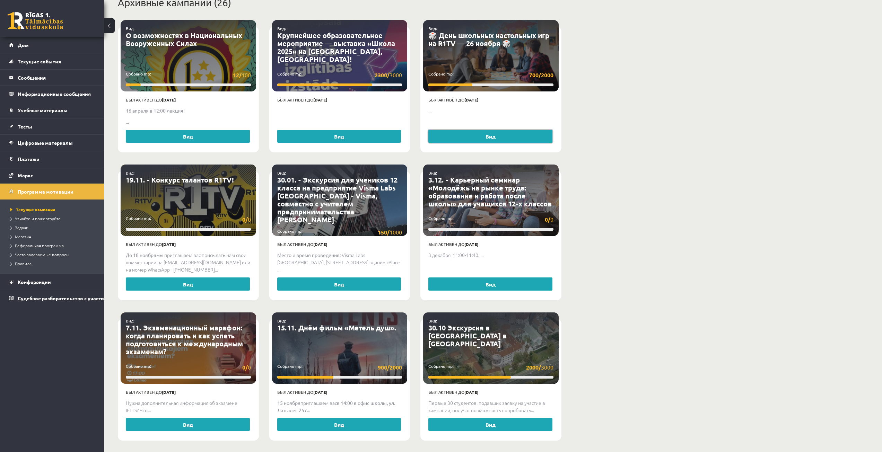
click at [478, 143] on link "Вид" at bounding box center [490, 136] width 124 height 13
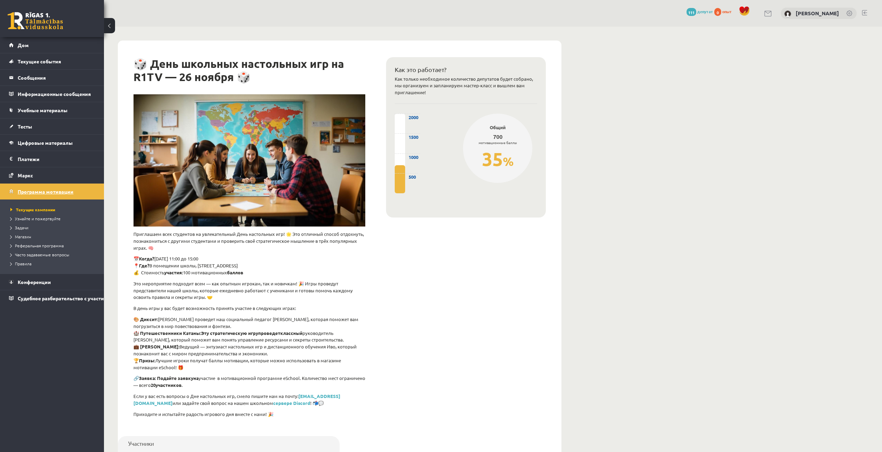
click at [83, 191] on link "Программа мотивации" at bounding box center [52, 192] width 86 height 16
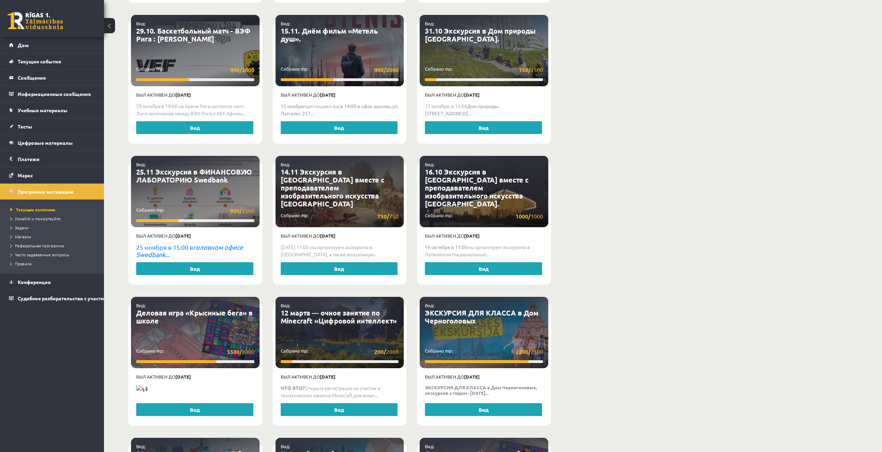
scroll to position [797, 0]
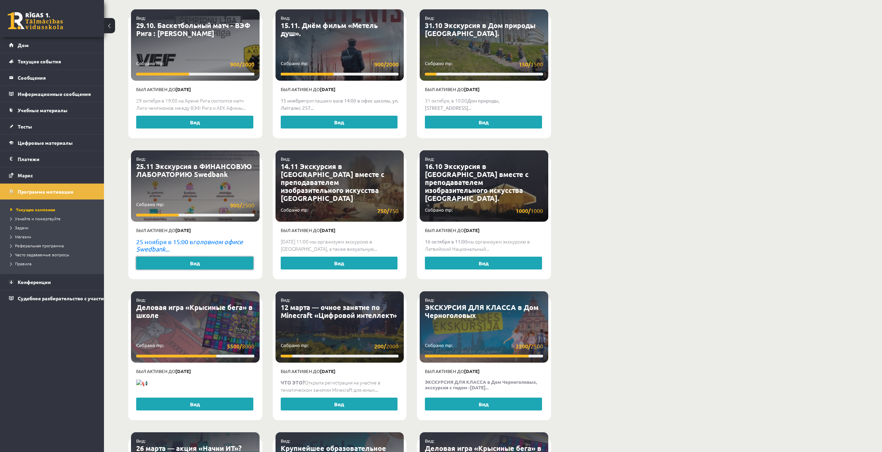
click at [216, 264] on link "Вид" at bounding box center [194, 263] width 117 height 13
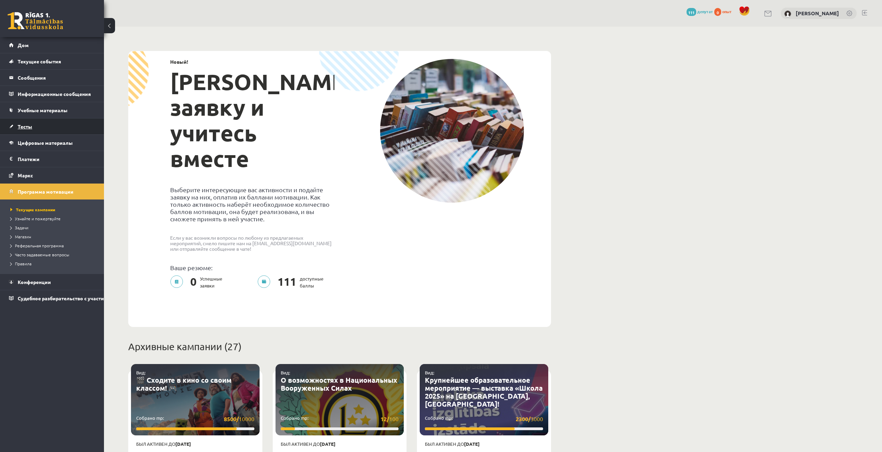
click at [61, 130] on link "Тесты" at bounding box center [52, 127] width 86 height 16
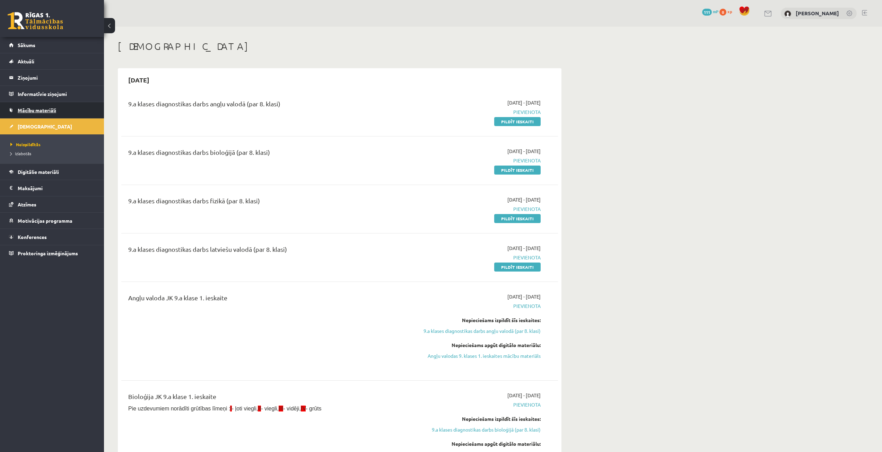
click at [54, 108] on span "Mācību materiāli" at bounding box center [37, 110] width 38 height 6
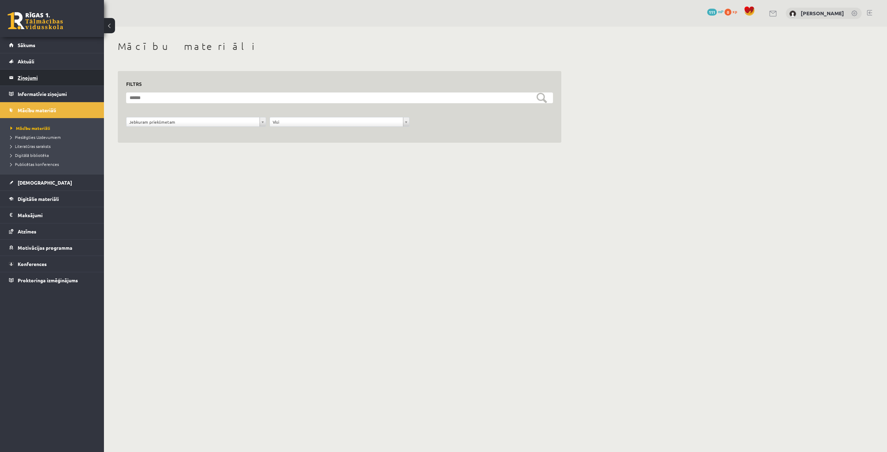
click at [54, 85] on legend "Ziņojumi 0" at bounding box center [57, 78] width 78 height 16
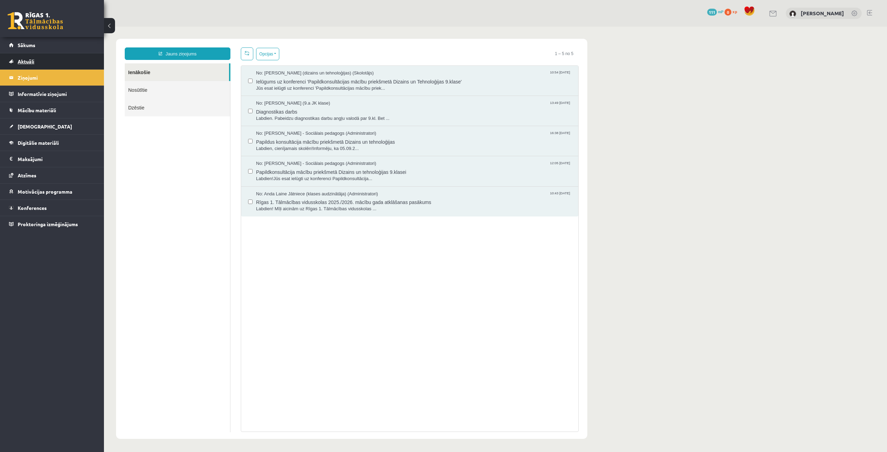
click at [55, 64] on link "Aktuāli" at bounding box center [52, 61] width 86 height 16
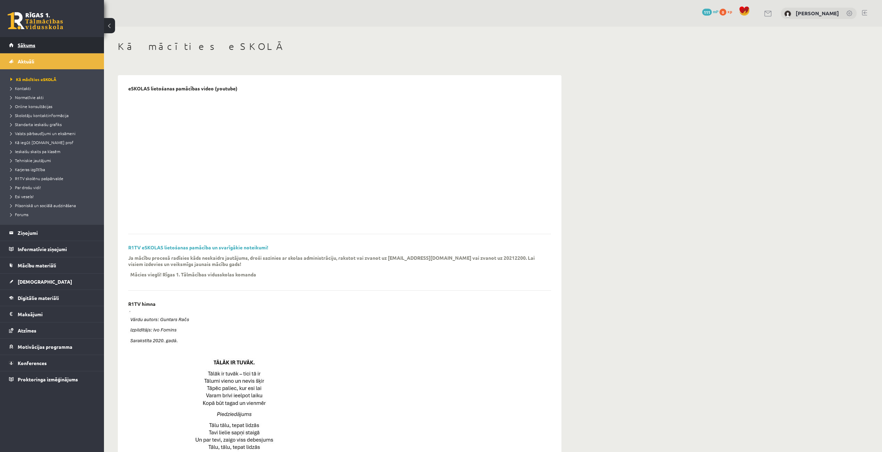
click at [71, 43] on link "Sākums" at bounding box center [52, 45] width 86 height 16
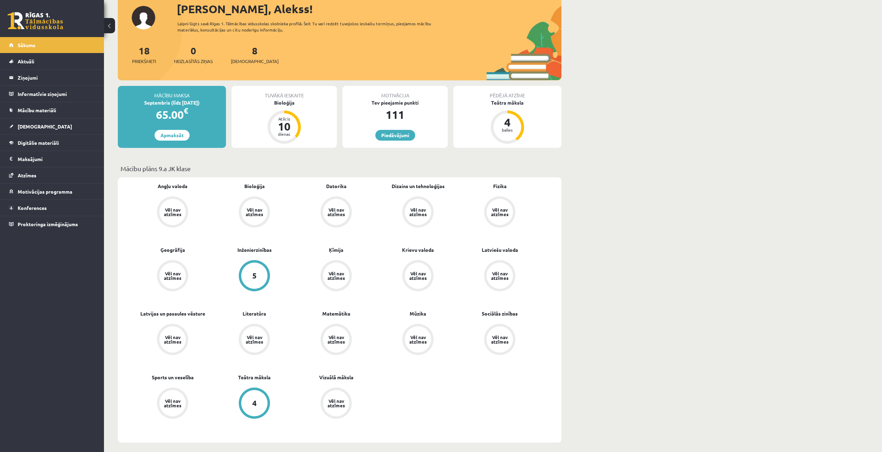
scroll to position [35, 0]
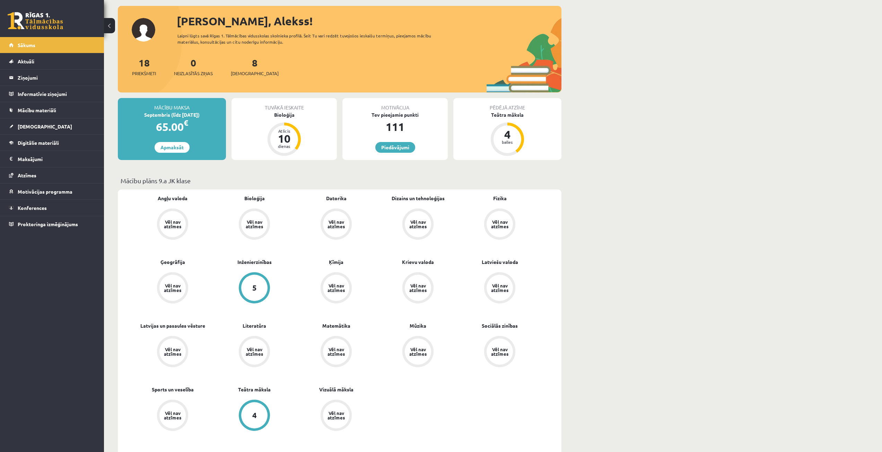
click at [167, 414] on div "Vēl nav atzīmes" at bounding box center [172, 415] width 19 height 9
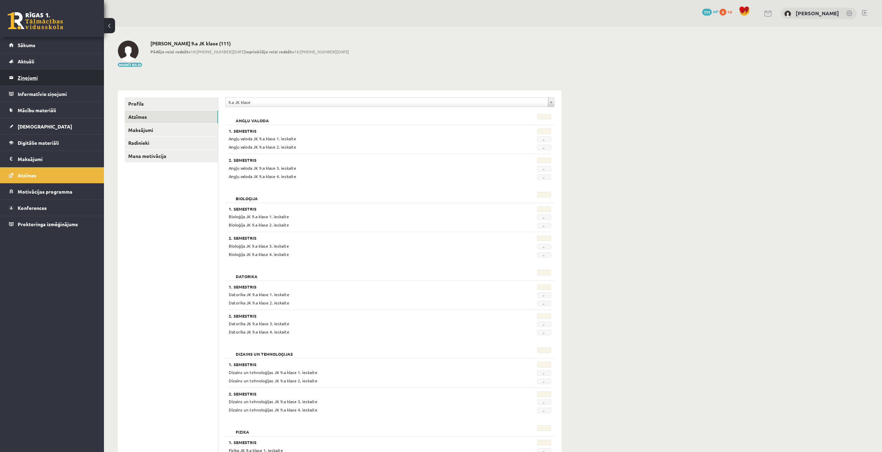
click at [63, 79] on legend "Ziņojumi 0" at bounding box center [57, 78] width 78 height 16
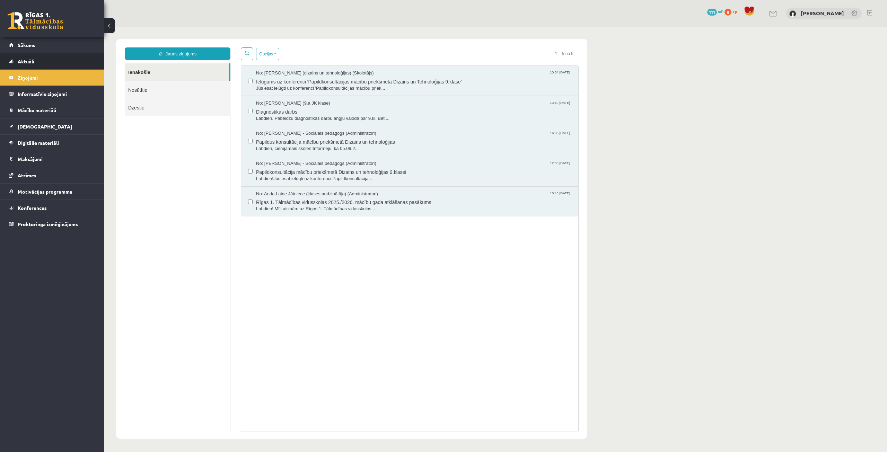
click at [65, 63] on link "Aktuāli" at bounding box center [52, 61] width 86 height 16
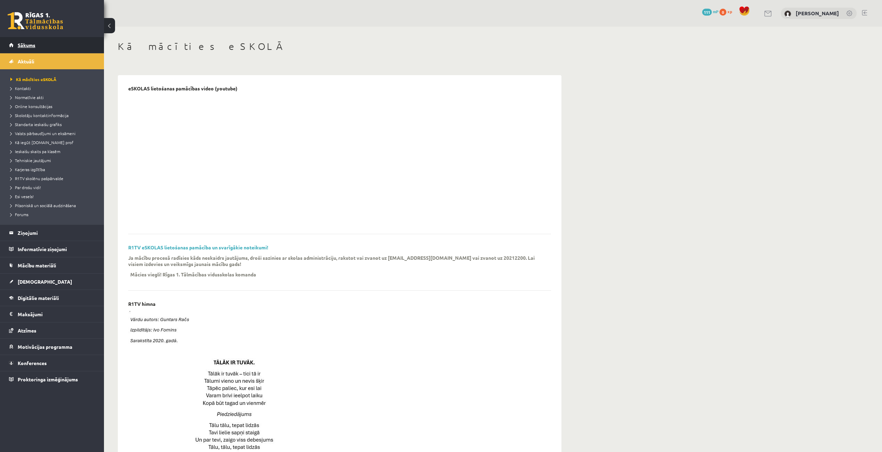
click at [68, 49] on link "Sākums" at bounding box center [52, 45] width 86 height 16
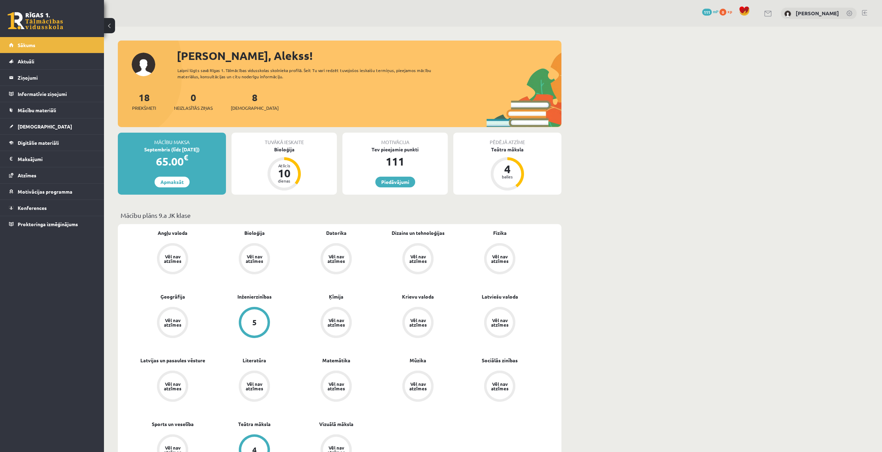
scroll to position [26, 0]
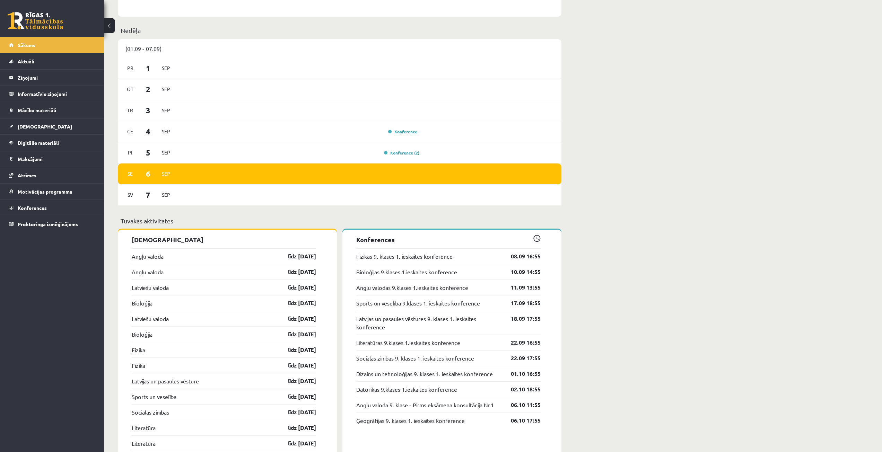
scroll to position [485, 0]
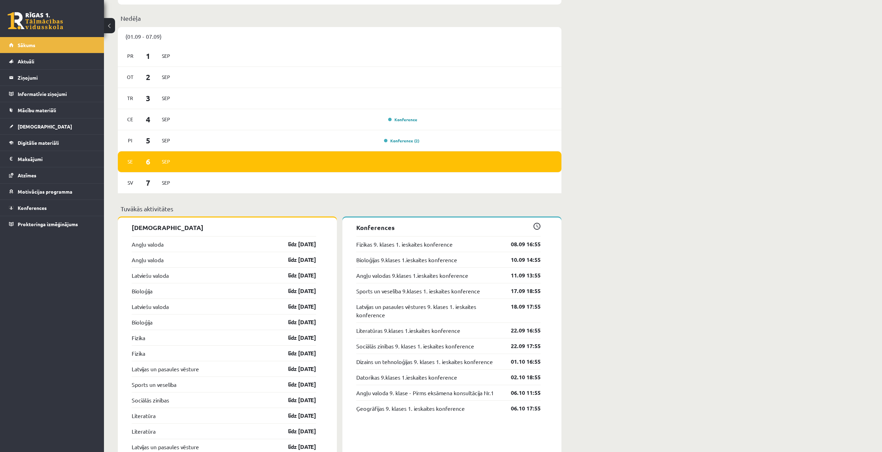
click at [301, 255] on div "Angļu valoda līdz 15.09.25" at bounding box center [224, 260] width 184 height 16
click at [301, 261] on link "līdz 15.09.25" at bounding box center [296, 260] width 40 height 8
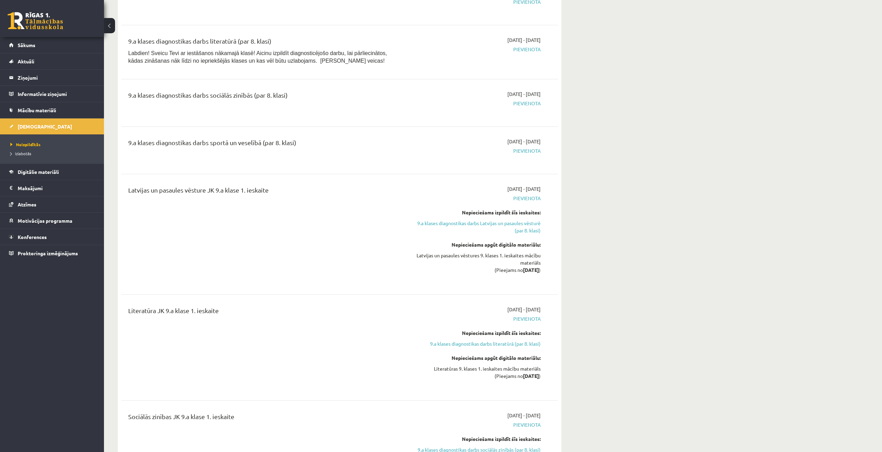
scroll to position [728, 0]
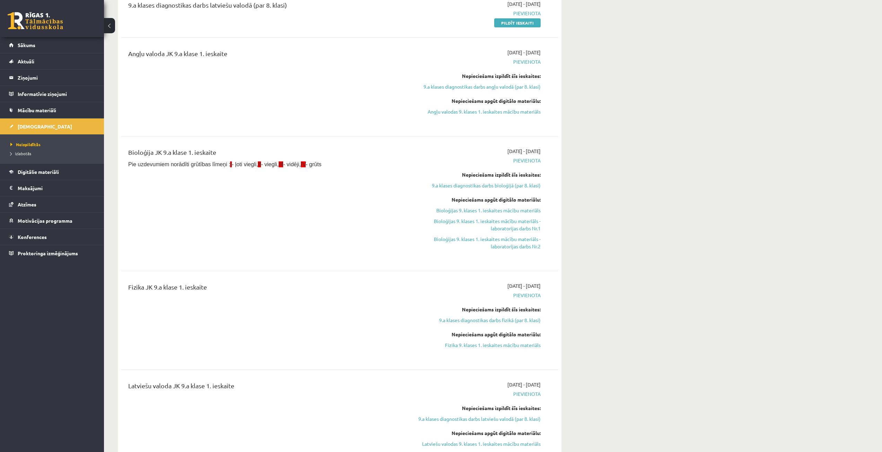
scroll to position [243, 0]
drag, startPoint x: 662, startPoint y: 288, endPoint x: 634, endPoint y: 303, distance: 31.3
click at [489, 349] on link "Fizika 9. klases 1. ieskaites mācību materiāls" at bounding box center [475, 346] width 131 height 7
click at [55, 173] on span "Digitālie materiāli" at bounding box center [38, 172] width 41 height 6
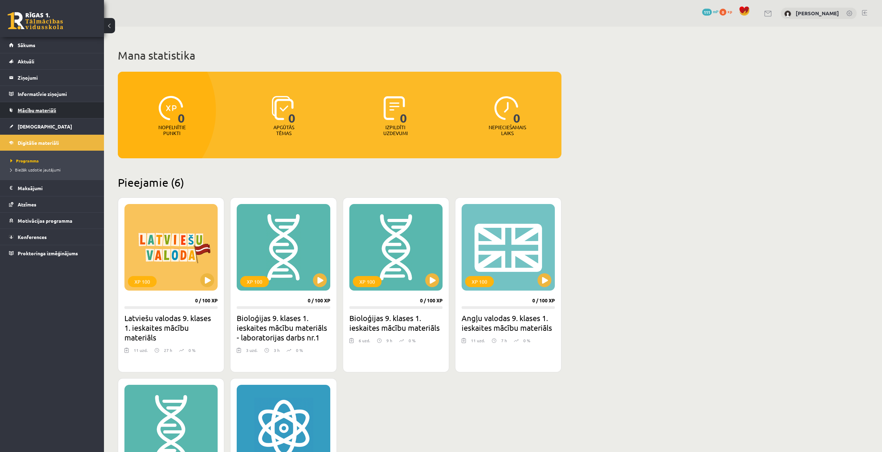
click at [54, 111] on span "Mācību materiāli" at bounding box center [37, 110] width 38 height 6
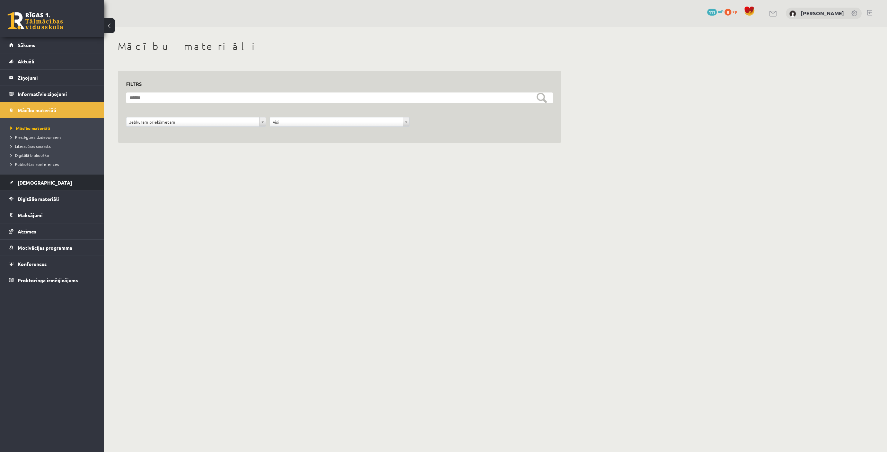
click at [29, 190] on link "[DEMOGRAPHIC_DATA]" at bounding box center [52, 183] width 86 height 16
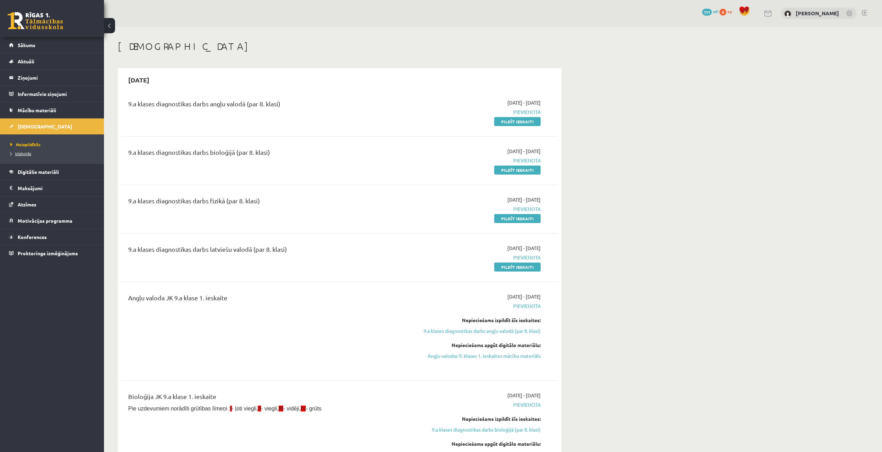
click at [28, 155] on span "Izlabotās" at bounding box center [20, 154] width 21 height 6
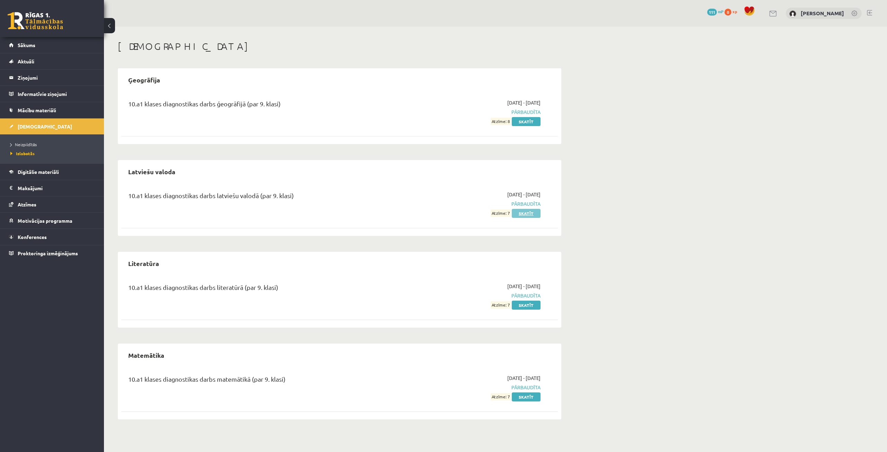
click at [533, 212] on link "Skatīt" at bounding box center [526, 213] width 29 height 9
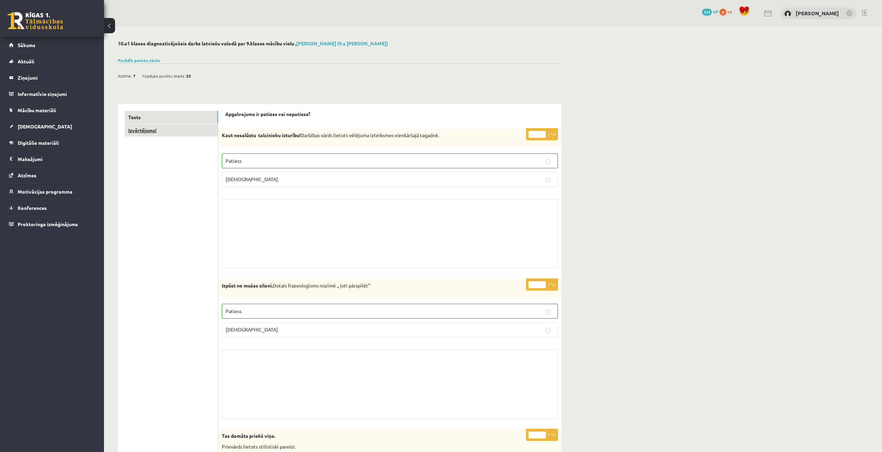
click at [180, 129] on link "Izvērtējums!" at bounding box center [171, 130] width 93 height 13
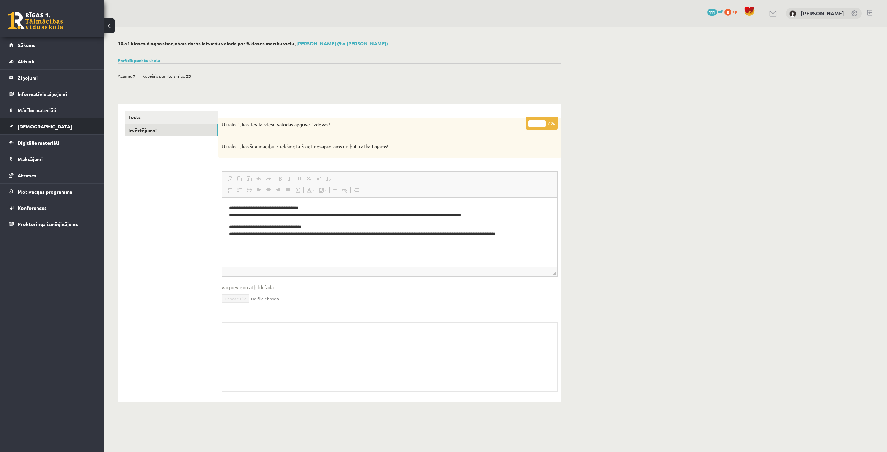
click at [35, 126] on span "[DEMOGRAPHIC_DATA]" at bounding box center [45, 126] width 54 height 6
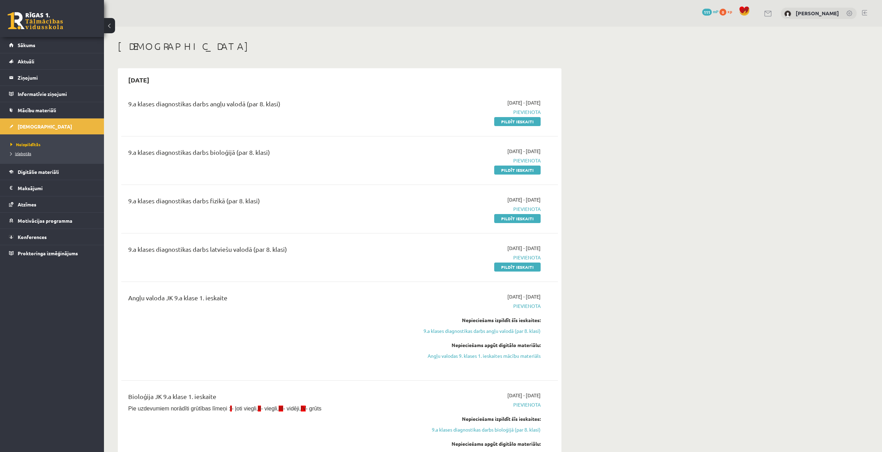
click at [63, 154] on link "Izlabotās" at bounding box center [53, 153] width 87 height 6
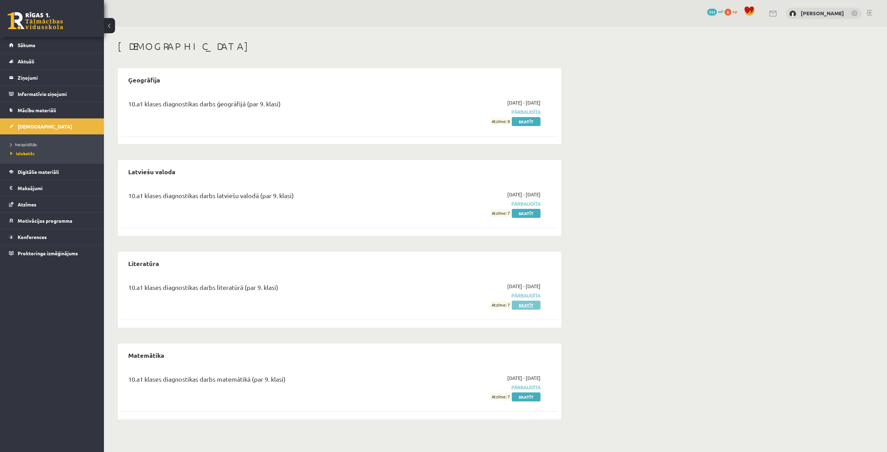
click at [531, 307] on link "Skatīt" at bounding box center [526, 305] width 29 height 9
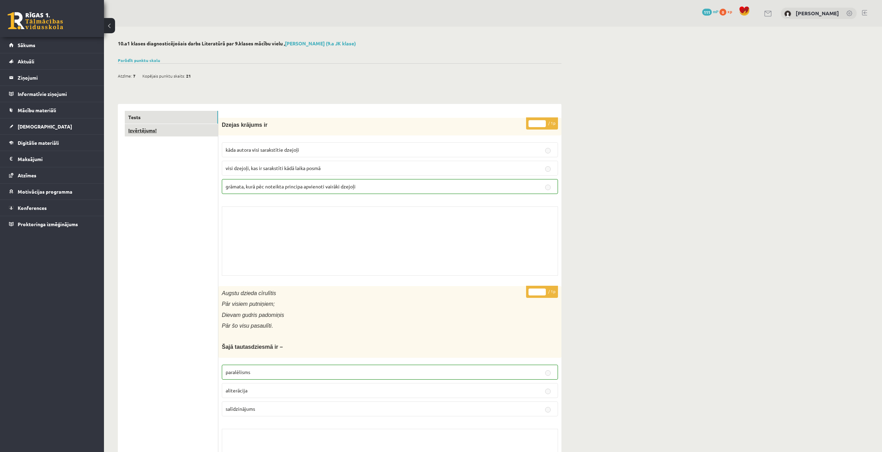
click at [167, 133] on link "Izvērtējums!" at bounding box center [171, 130] width 93 height 13
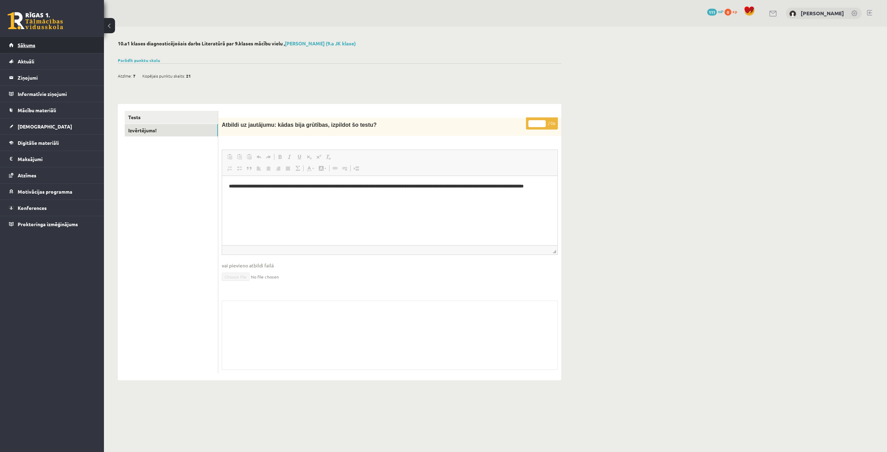
click at [17, 43] on link "Sākums" at bounding box center [52, 45] width 86 height 16
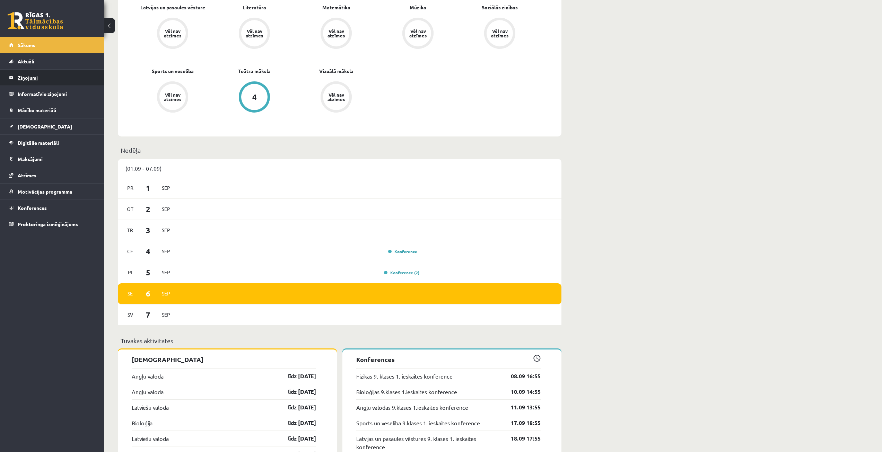
scroll to position [347, 0]
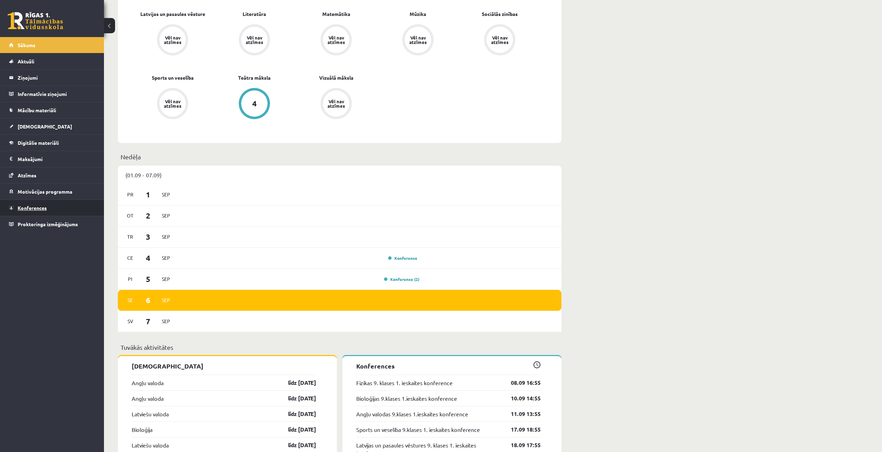
click at [53, 201] on link "Konferences" at bounding box center [52, 208] width 86 height 16
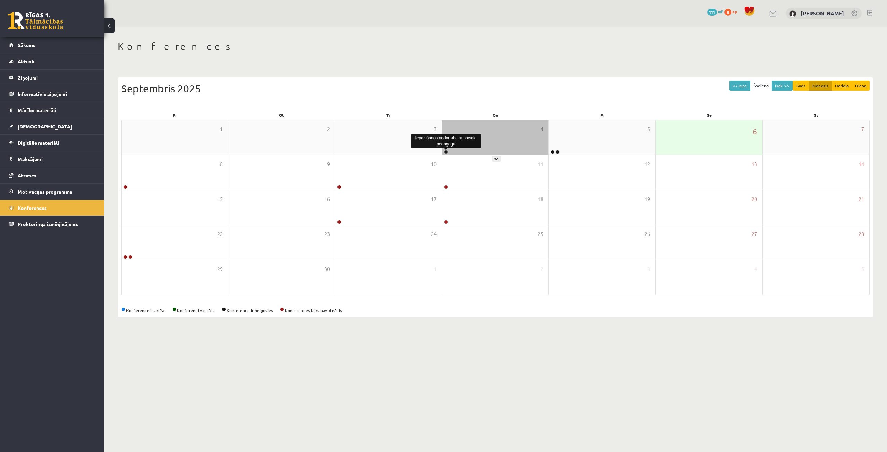
click at [447, 151] on link at bounding box center [446, 152] width 4 height 4
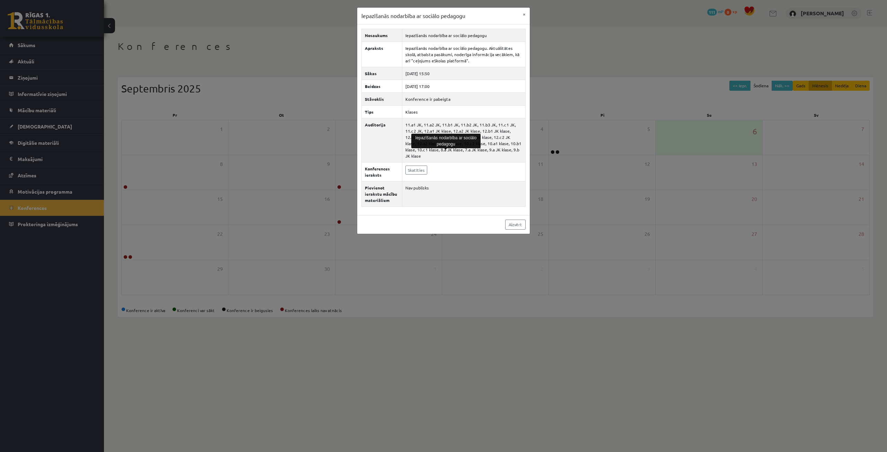
click at [674, 157] on div "Iepazīšanās nodarbība ar sociālo pedagogu × Nosaukums Iepazīšanās nodarbība ar …" at bounding box center [443, 226] width 887 height 452
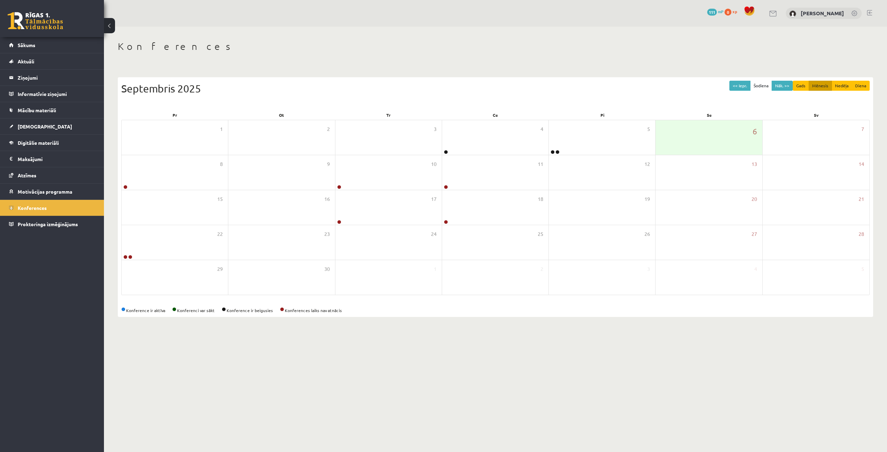
click at [617, 138] on div "5" at bounding box center [602, 137] width 106 height 35
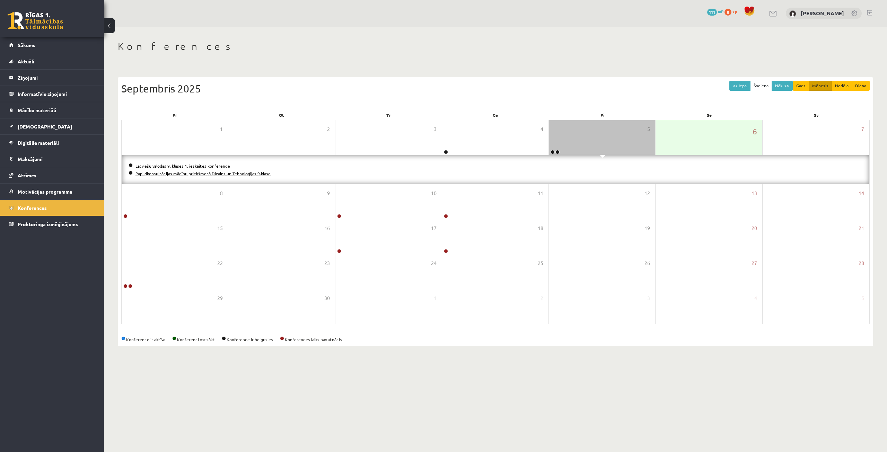
click at [196, 174] on link "Papildkonsultācijas mācību priekšmetā Dizains un Tehnoloģijas 9.klase" at bounding box center [202, 174] width 135 height 6
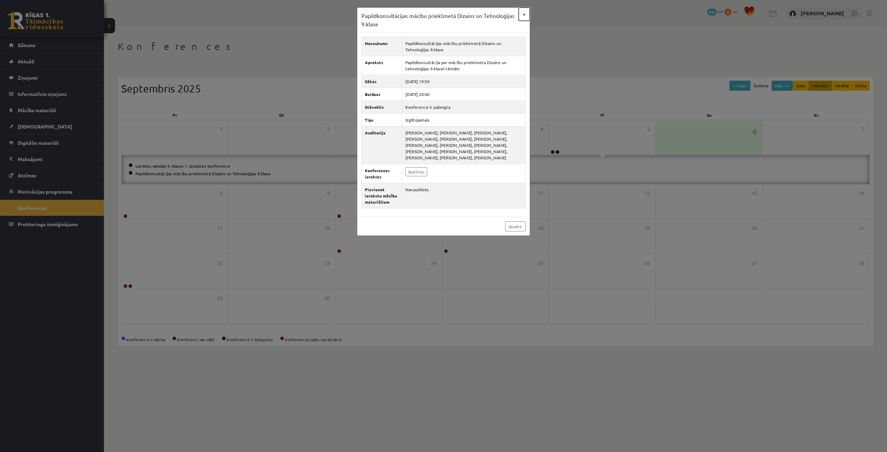
click at [525, 14] on button "×" at bounding box center [524, 14] width 11 height 13
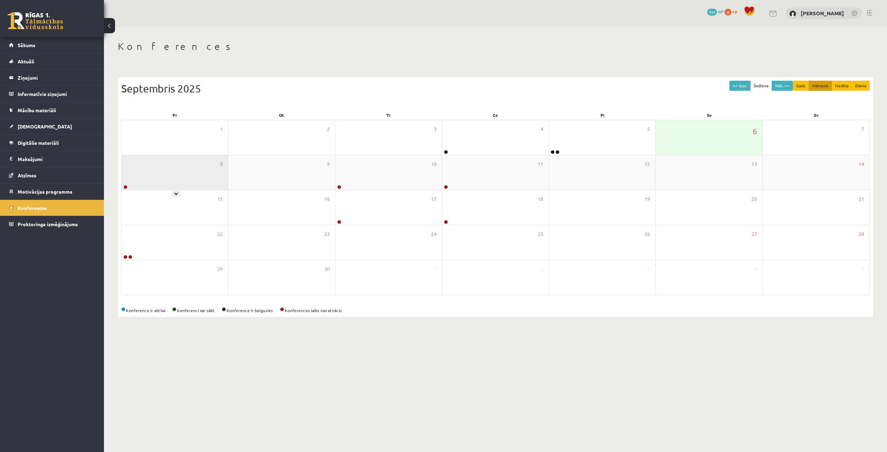
click at [185, 169] on div "8" at bounding box center [175, 172] width 106 height 35
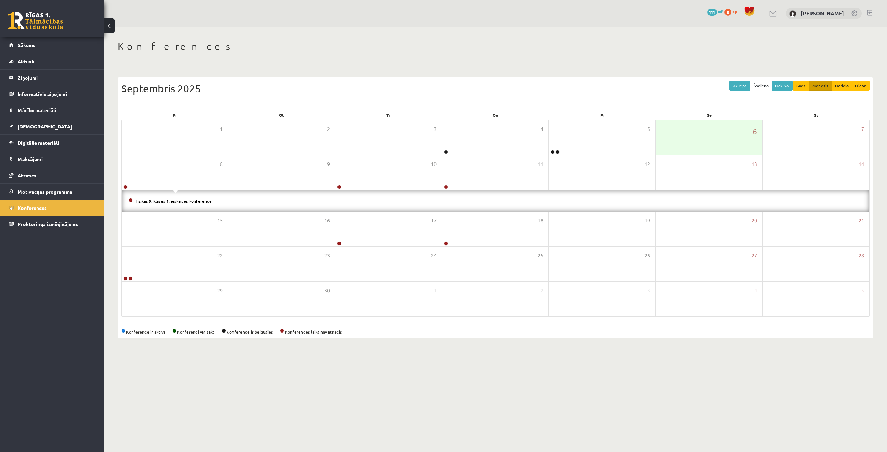
click at [161, 200] on link "Fizikas 9. klases 1. ieskaites konference" at bounding box center [173, 201] width 76 height 6
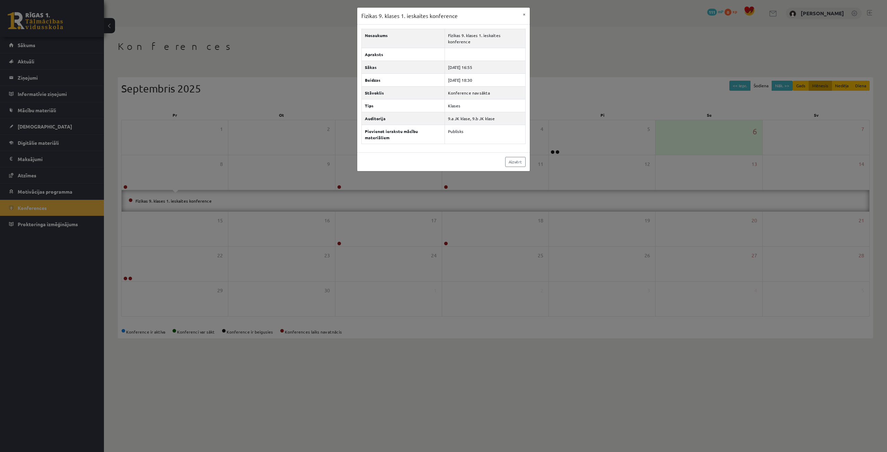
click at [197, 175] on div "Fizikas 9. klases 1. ieskaites konference × Nosaukums Fizikas 9. klases 1. iesk…" at bounding box center [443, 226] width 887 height 452
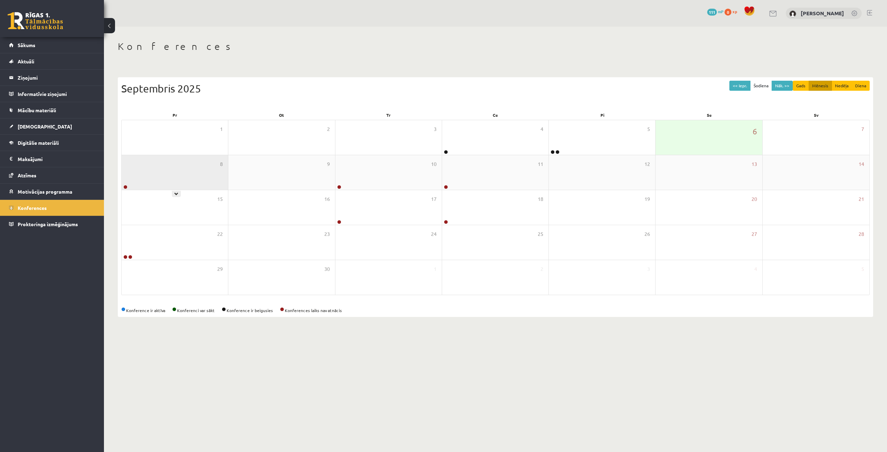
click at [166, 175] on div "8" at bounding box center [175, 172] width 106 height 35
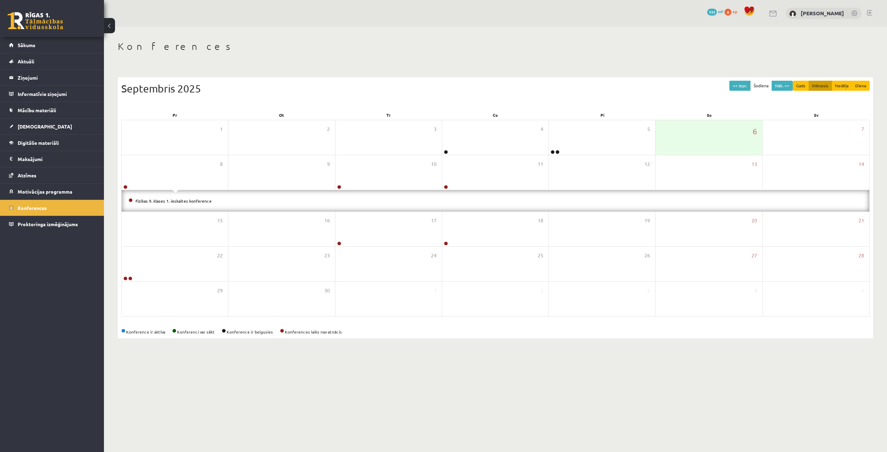
click at [164, 198] on li "Fizikas 9. klases 1. ieskaites konference" at bounding box center [496, 201] width 734 height 8
click at [164, 200] on link "Fizikas 9. klases 1. ieskaites konference" at bounding box center [173, 201] width 76 height 6
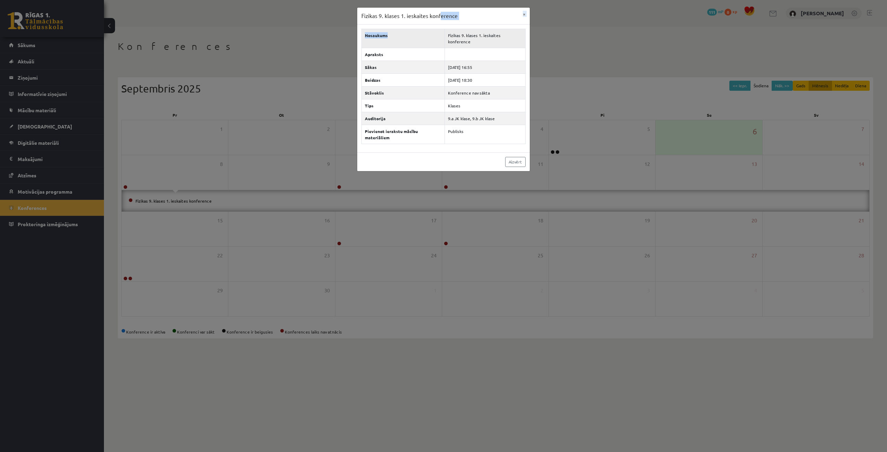
drag, startPoint x: 441, startPoint y: 13, endPoint x: 432, endPoint y: 36, distance: 24.4
click at [432, 36] on div "Fizikas 9. klases 1. ieskaites konference × Nosaukums Fizikas 9. klases 1. iesk…" at bounding box center [443, 89] width 173 height 164
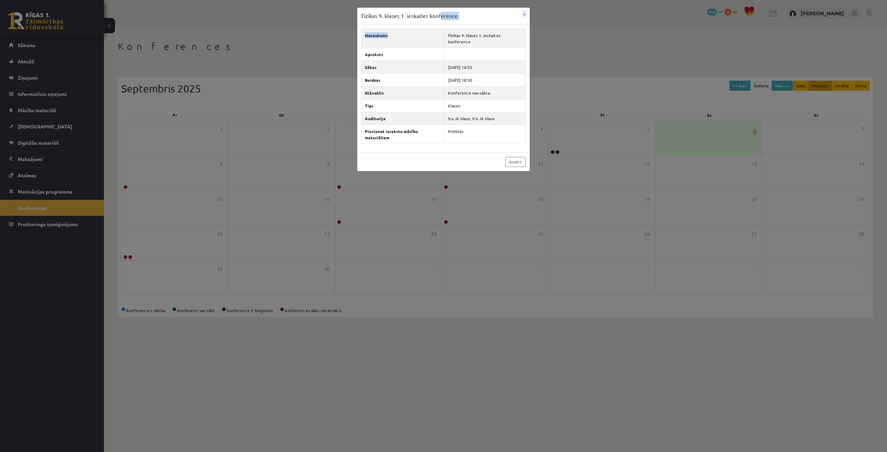
click at [461, 17] on div "Fizikas 9. klases 1. ieskaites konference ×" at bounding box center [443, 16] width 173 height 17
click at [523, 18] on button "×" at bounding box center [524, 14] width 11 height 13
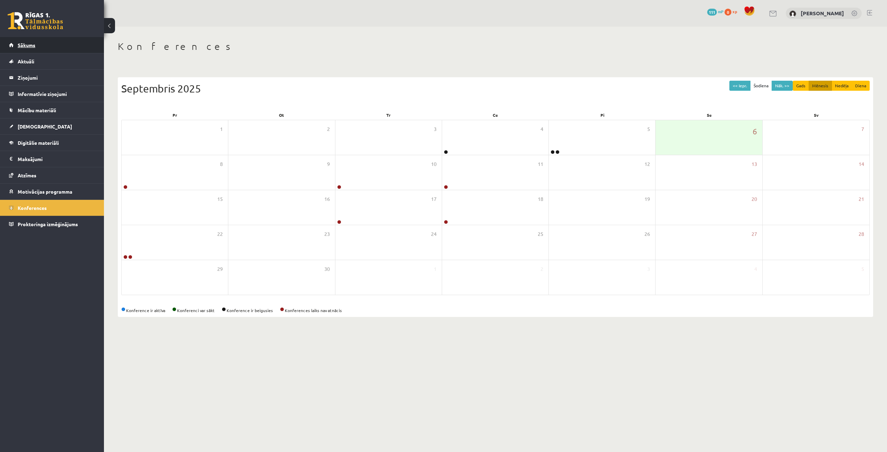
click at [62, 41] on link "Sākums" at bounding box center [52, 45] width 86 height 16
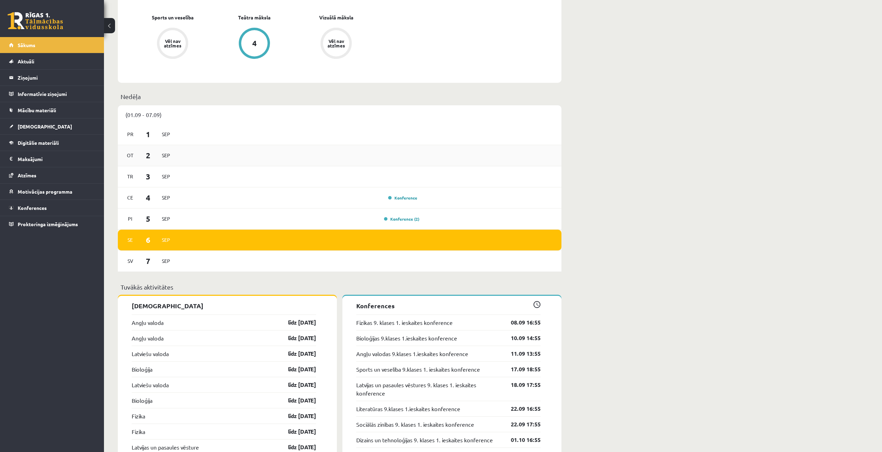
scroll to position [416, 0]
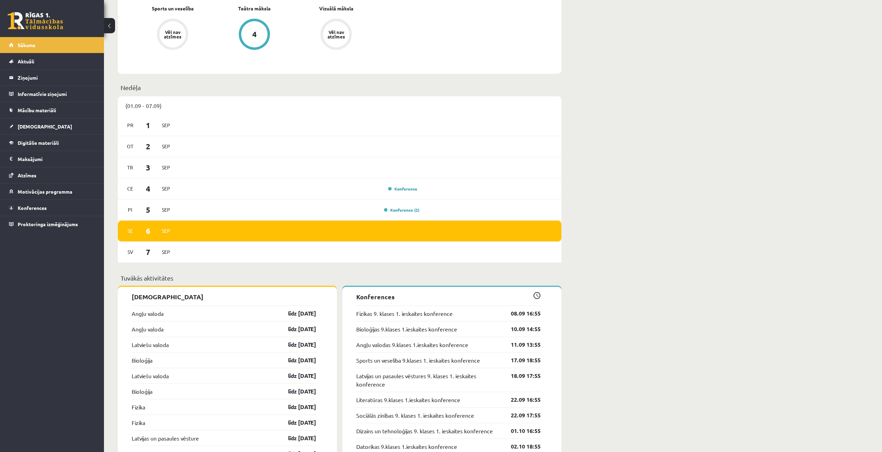
click at [159, 108] on div "(01.09 - 07.09)" at bounding box center [340, 105] width 444 height 19
click at [324, 259] on div "[DATE]" at bounding box center [340, 252] width 444 height 21
click at [308, 217] on div "Pi [DATE] Konference (2)" at bounding box center [340, 210] width 444 height 21
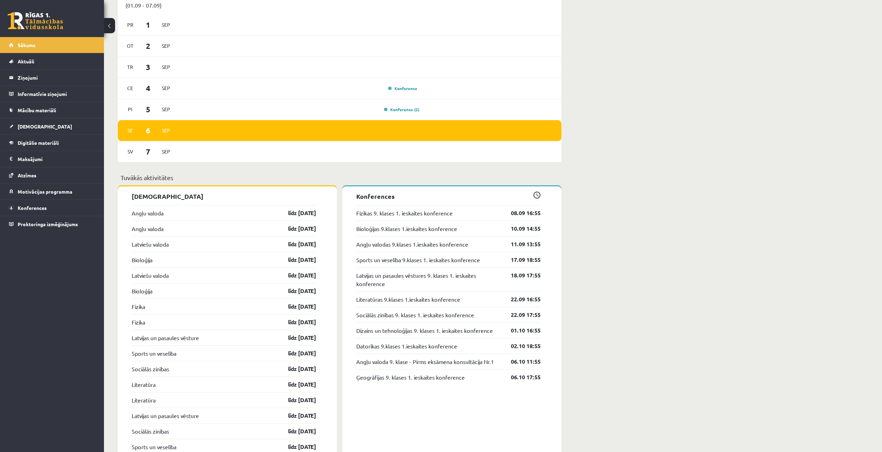
scroll to position [520, 0]
